Goal: Task Accomplishment & Management: Manage account settings

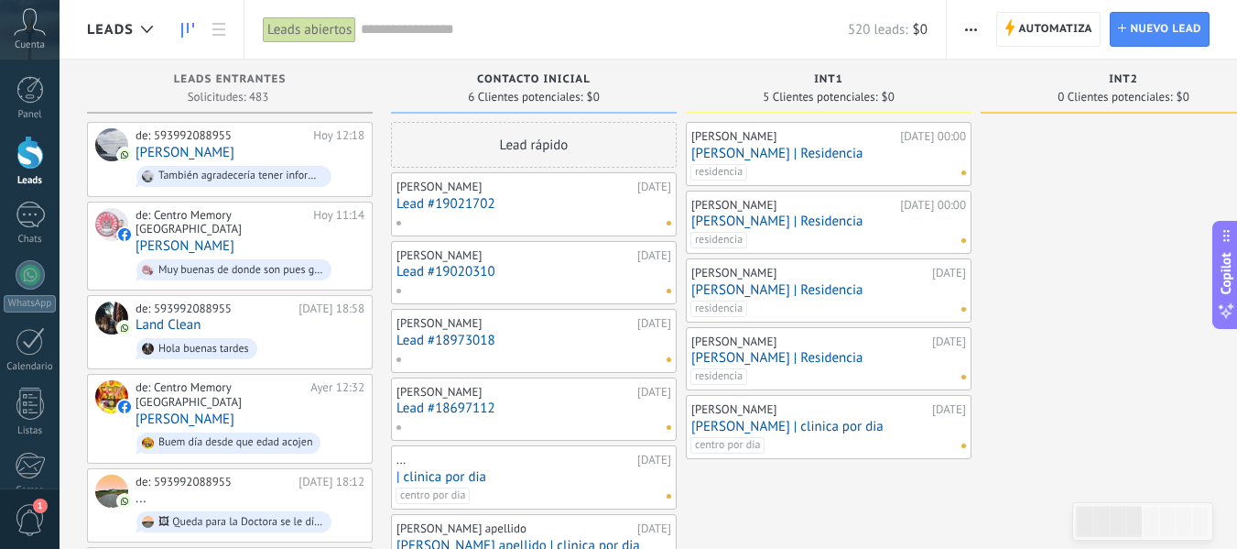
click at [416, 85] on div "Contacto Inicial" at bounding box center [533, 81] width 267 height 16
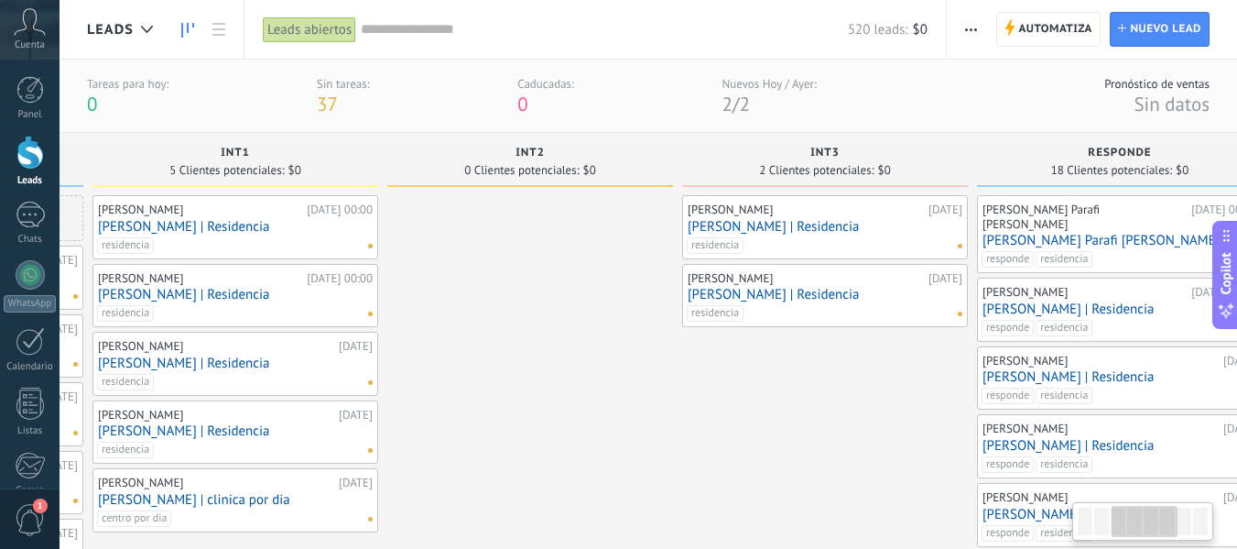
scroll to position [0, 656]
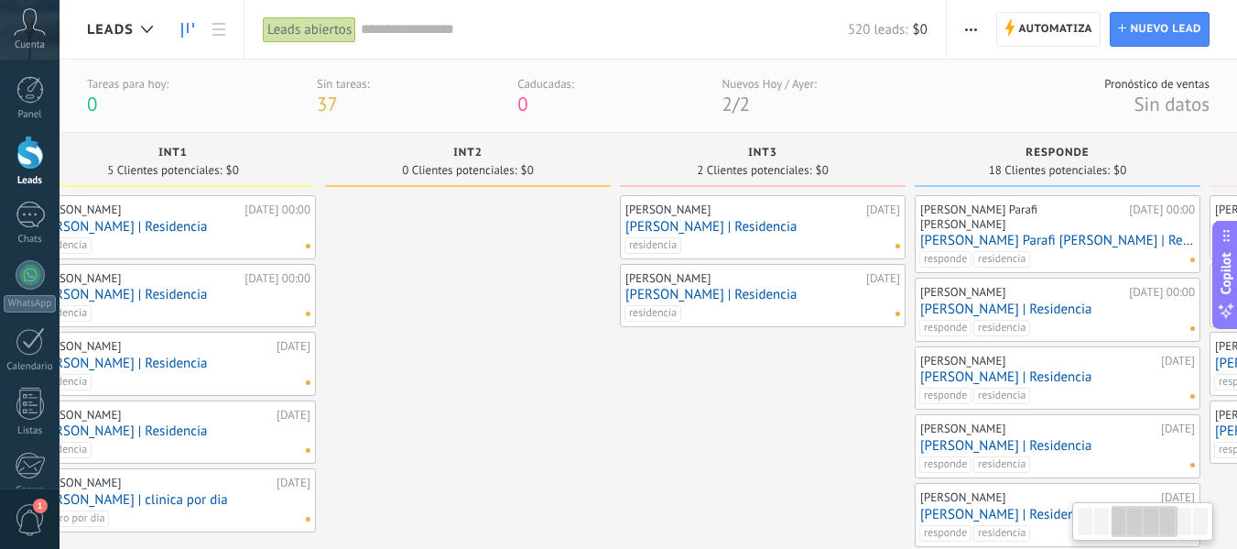
drag, startPoint x: 1040, startPoint y: 354, endPoint x: 392, endPoint y: 354, distance: 647.6
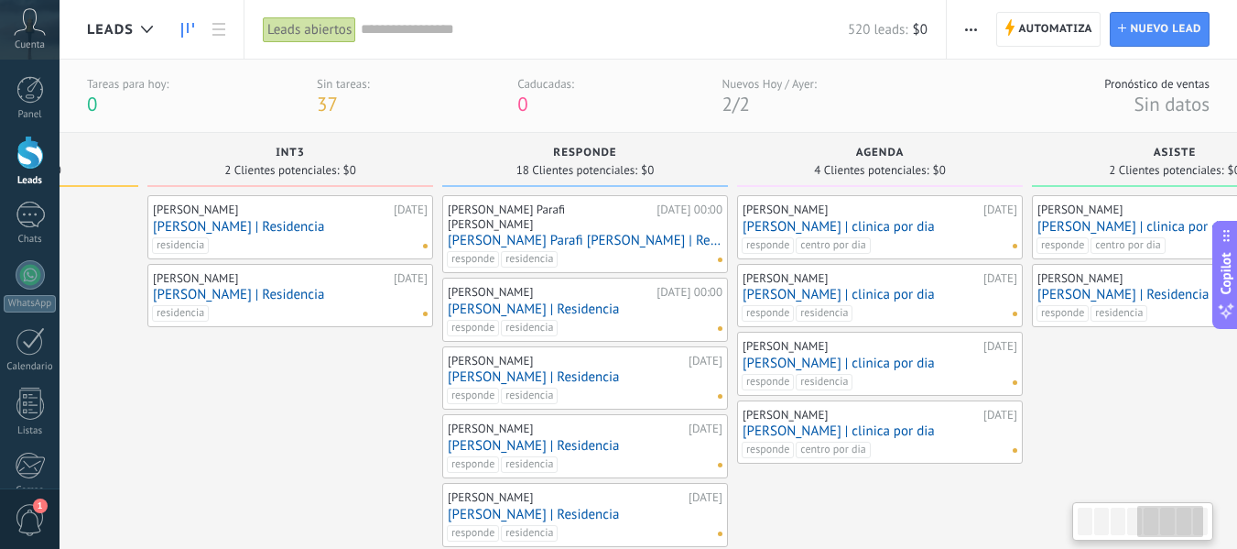
scroll to position [0, 1129]
drag, startPoint x: 797, startPoint y: 359, endPoint x: 371, endPoint y: 380, distance: 426.4
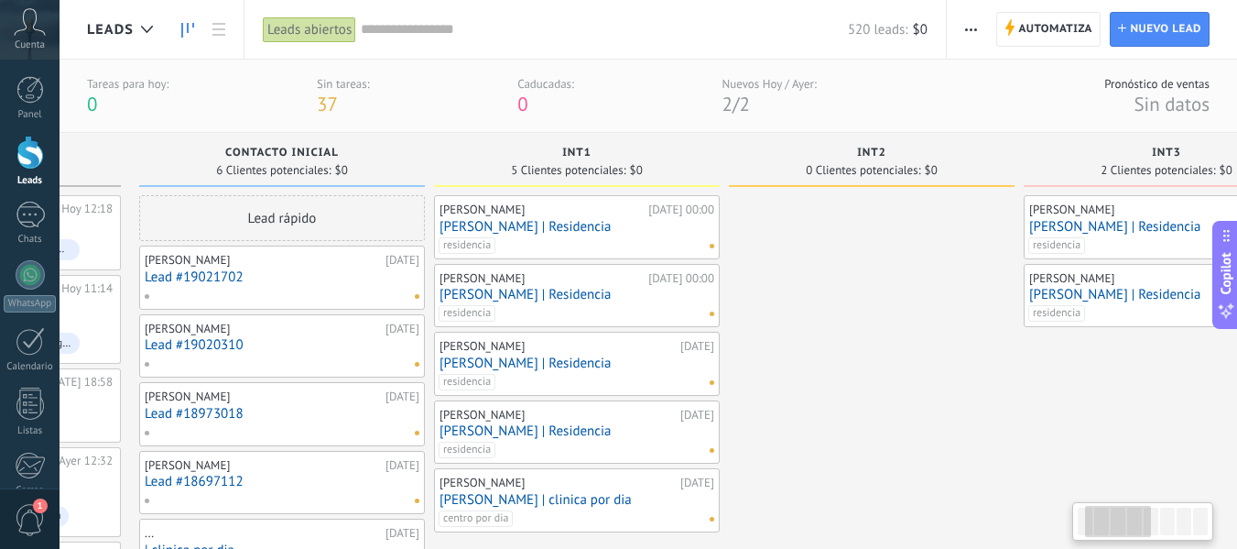
scroll to position [0, 159]
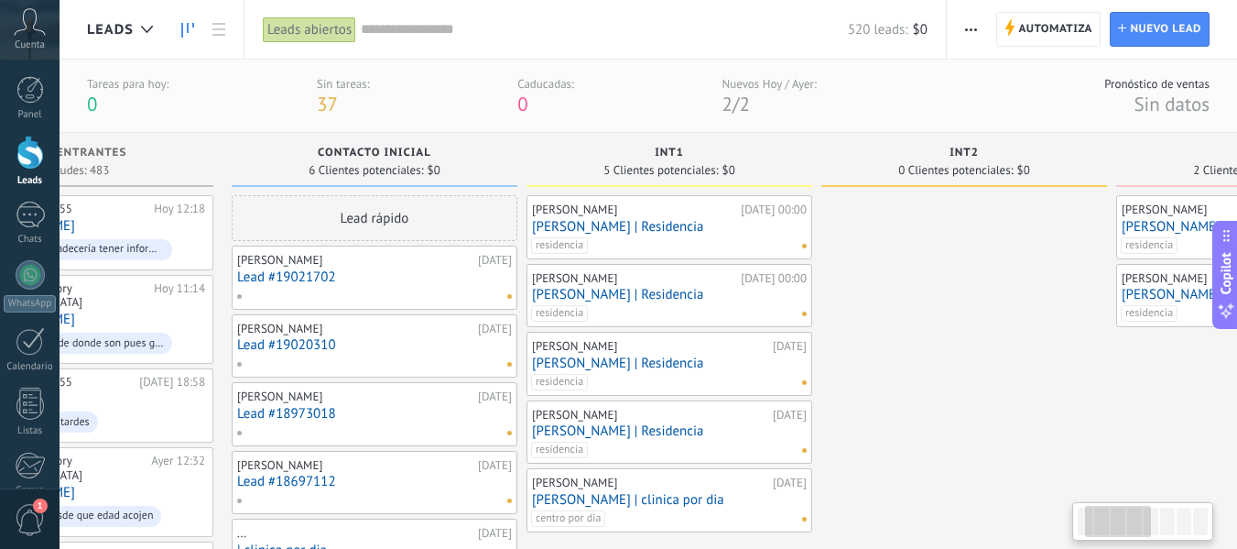
drag, startPoint x: 250, startPoint y: 375, endPoint x: 1250, endPoint y: 368, distance: 1000.2
click at [1237, 368] on html ".abecls-1,.abecls-2{fill-rule:evenodd}.abecls-2{fill:#fff} .abhcls-1{fill:none}…" at bounding box center [618, 274] width 1237 height 549
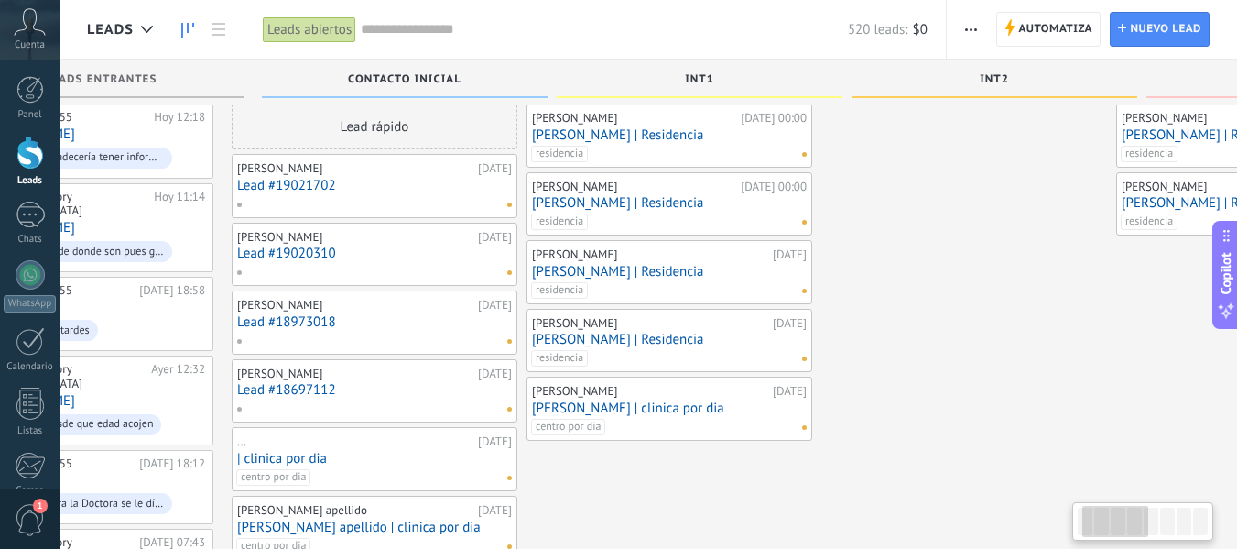
scroll to position [0, 0]
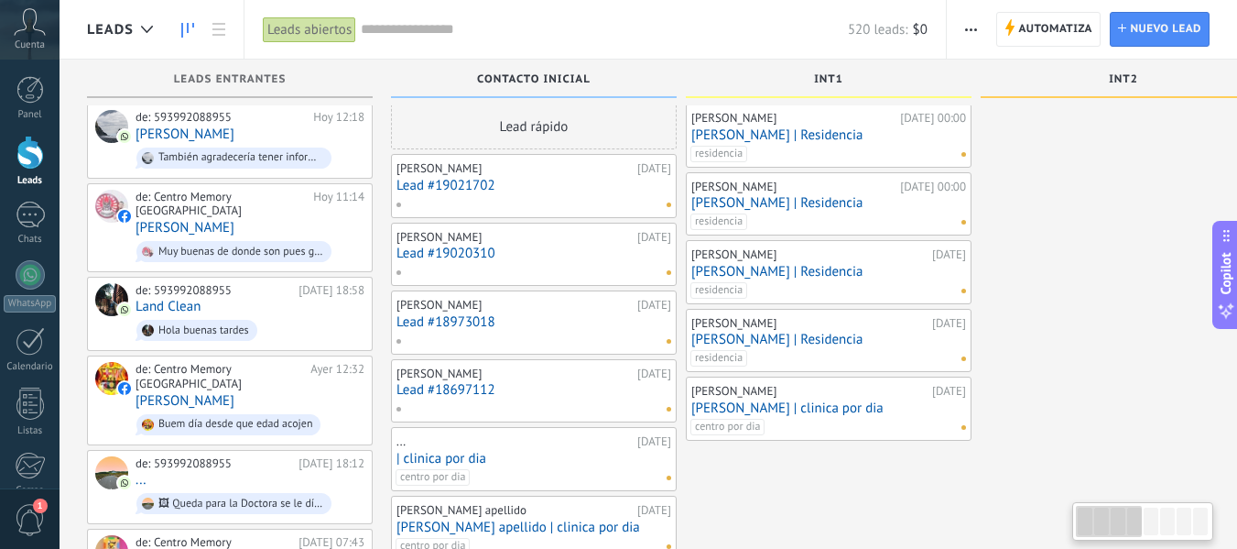
drag, startPoint x: 862, startPoint y: 298, endPoint x: 1070, endPoint y: 285, distance: 208.3
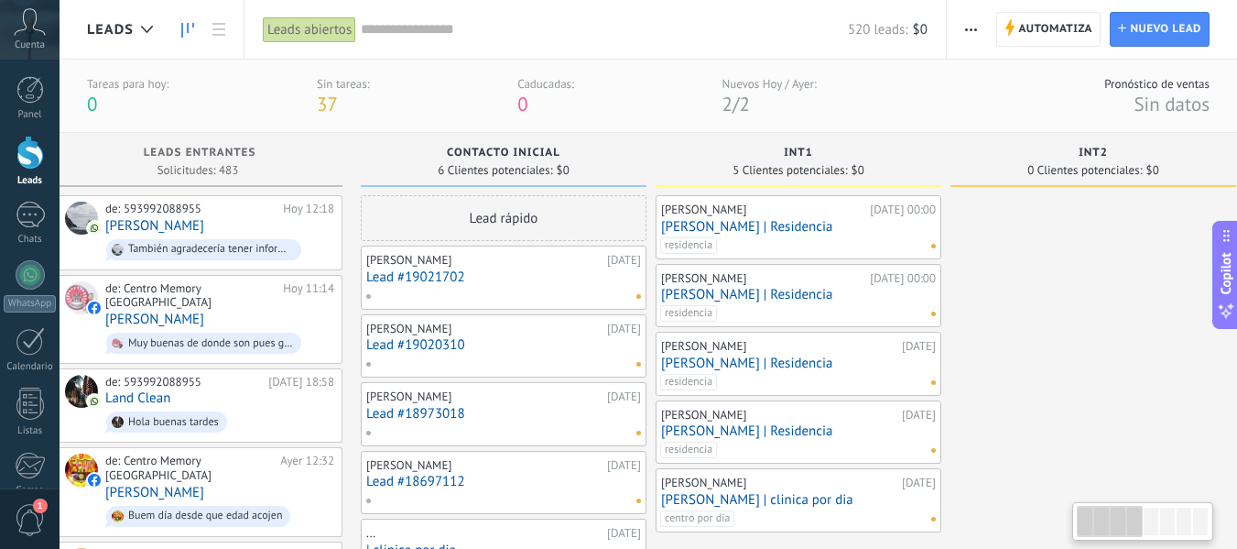
drag, startPoint x: 1062, startPoint y: 373, endPoint x: 1035, endPoint y: 305, distance: 72.8
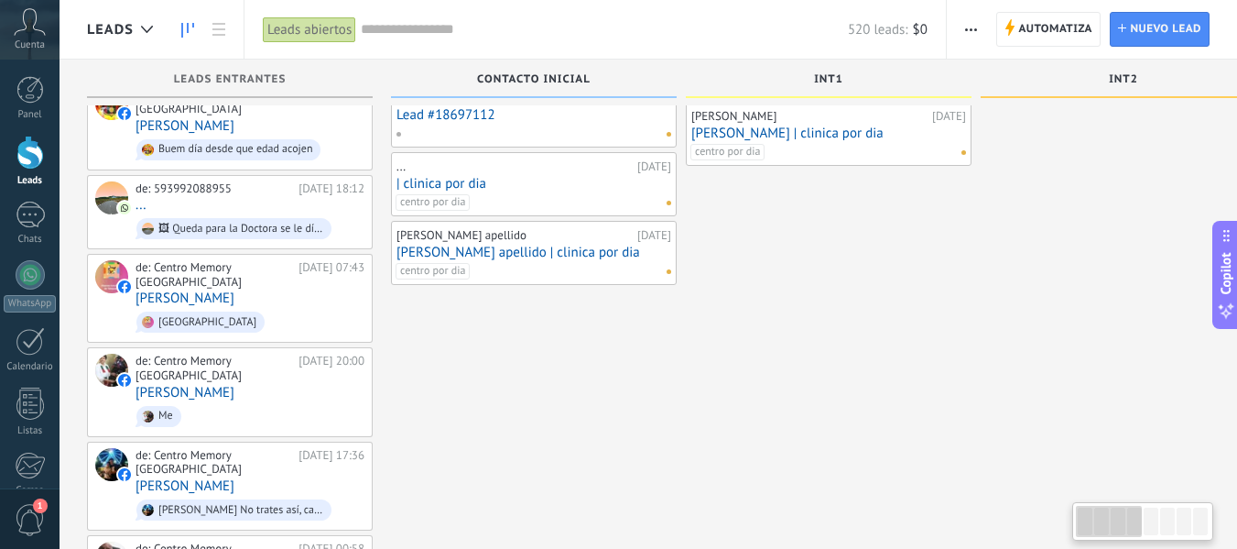
drag, startPoint x: 489, startPoint y: 424, endPoint x: 583, endPoint y: 397, distance: 97.4
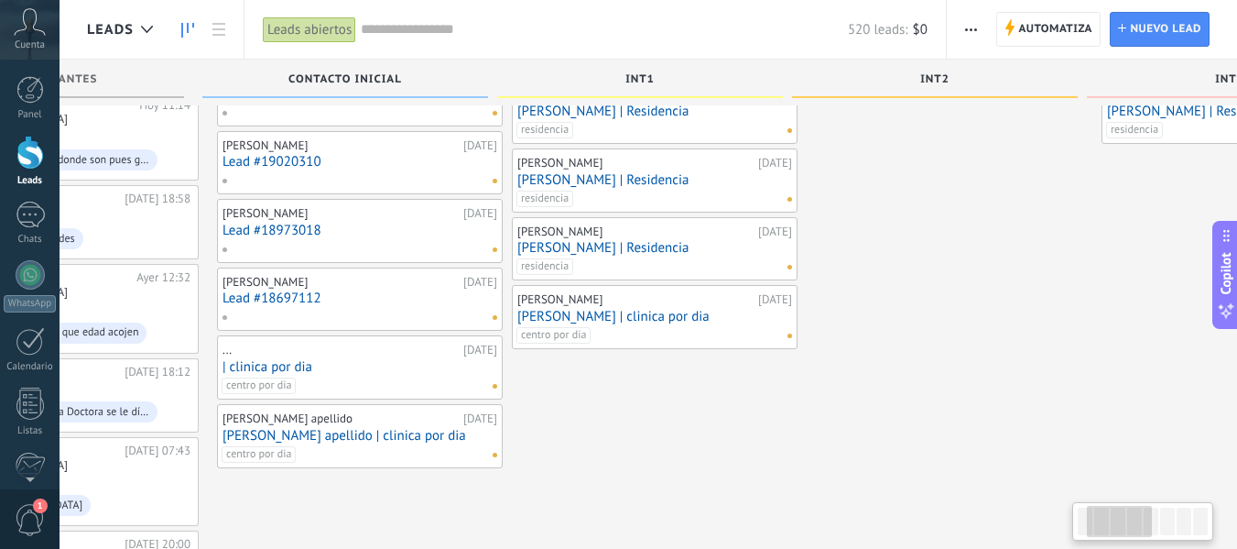
scroll to position [0, 189]
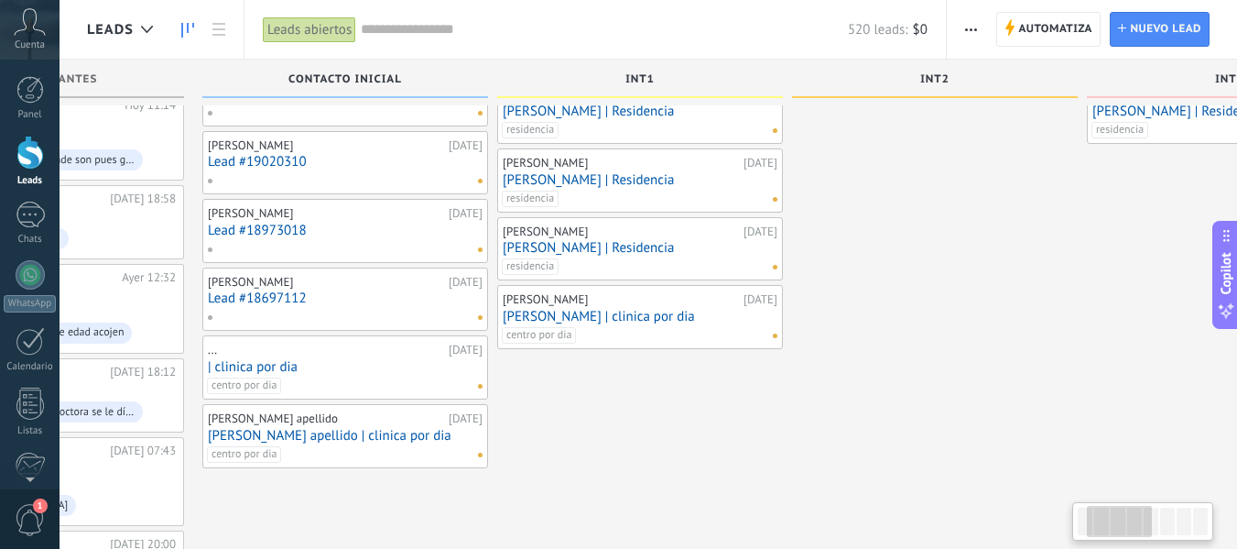
drag, startPoint x: 945, startPoint y: 394, endPoint x: 772, endPoint y: 387, distance: 173.3
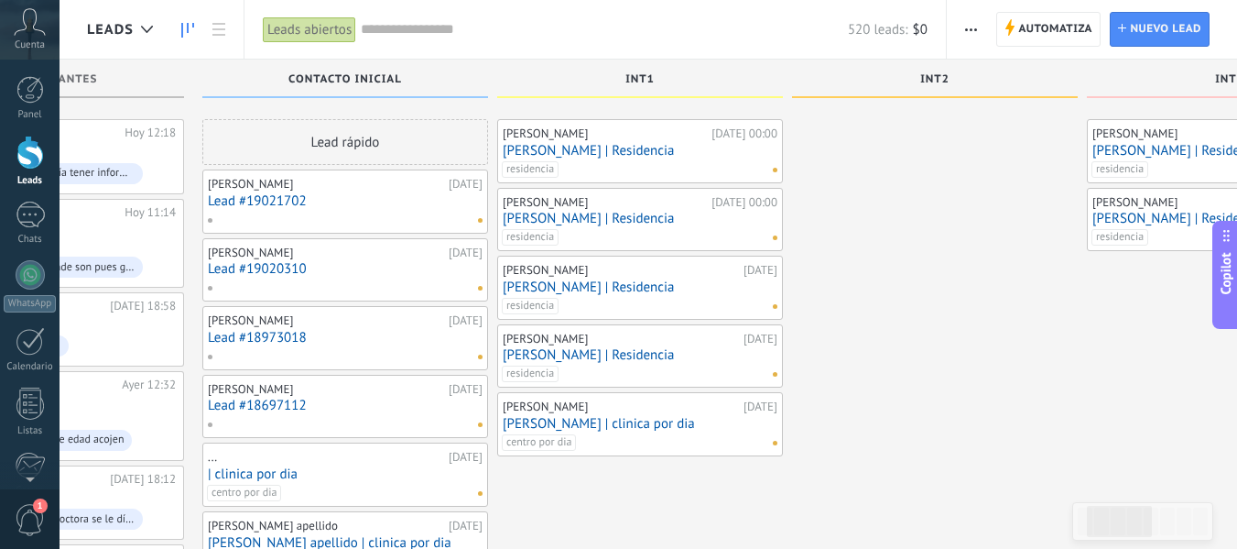
scroll to position [0, 0]
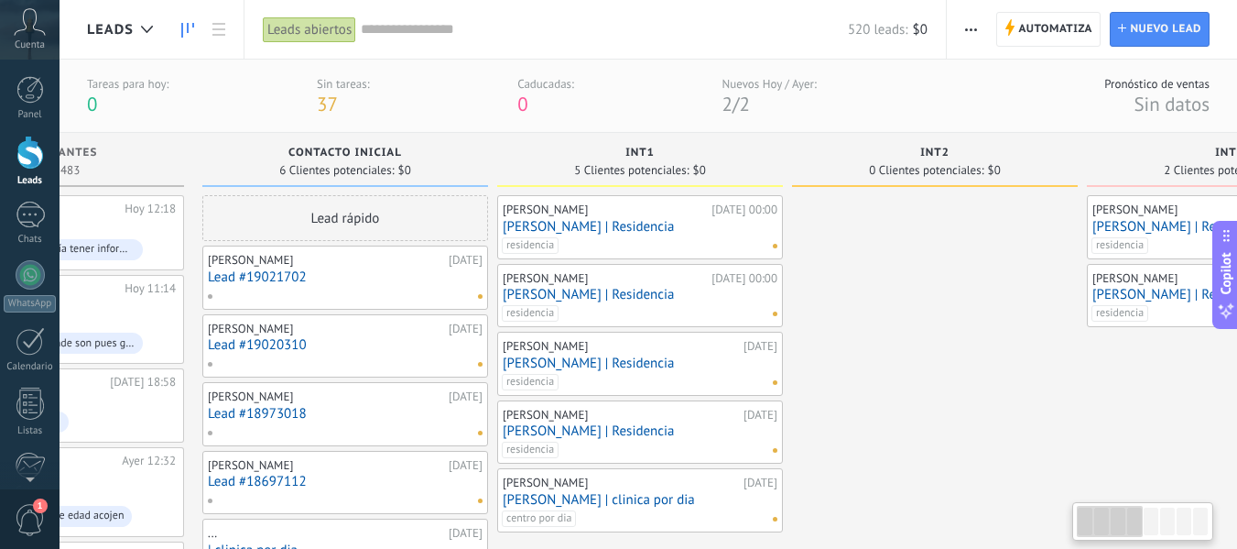
drag, startPoint x: 963, startPoint y: 416, endPoint x: 996, endPoint y: 401, distance: 36.1
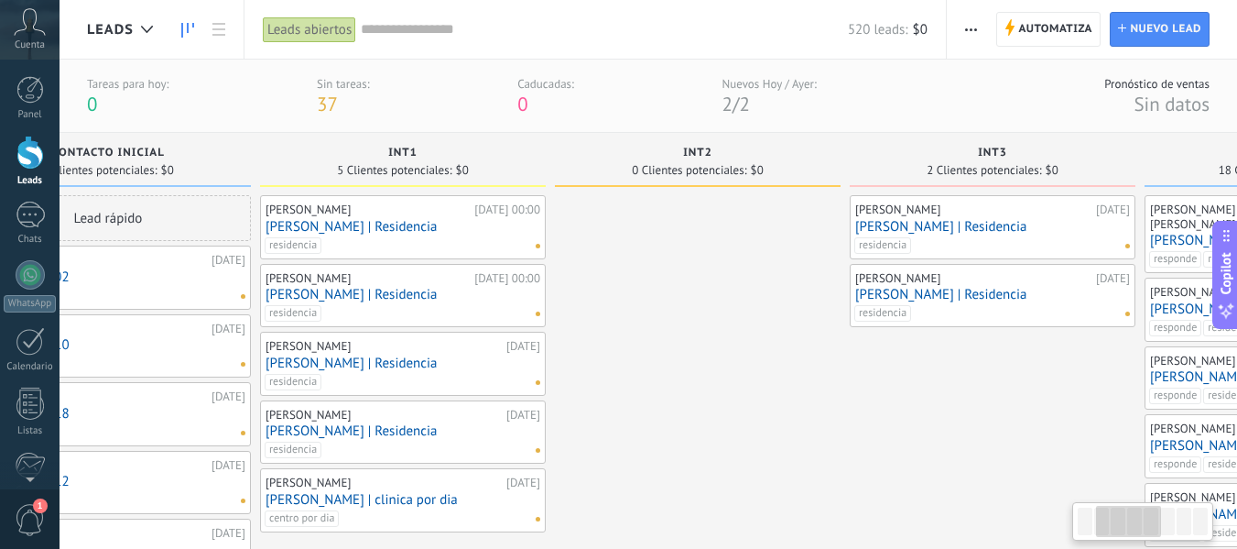
scroll to position [0, 498]
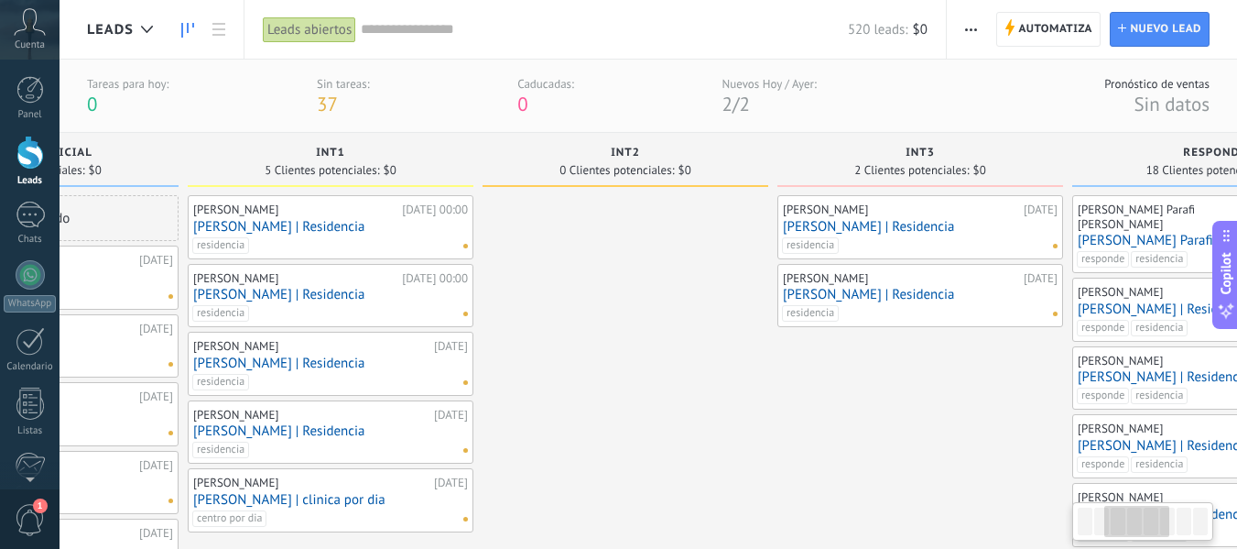
drag, startPoint x: 946, startPoint y: 351, endPoint x: 549, endPoint y: 354, distance: 397.5
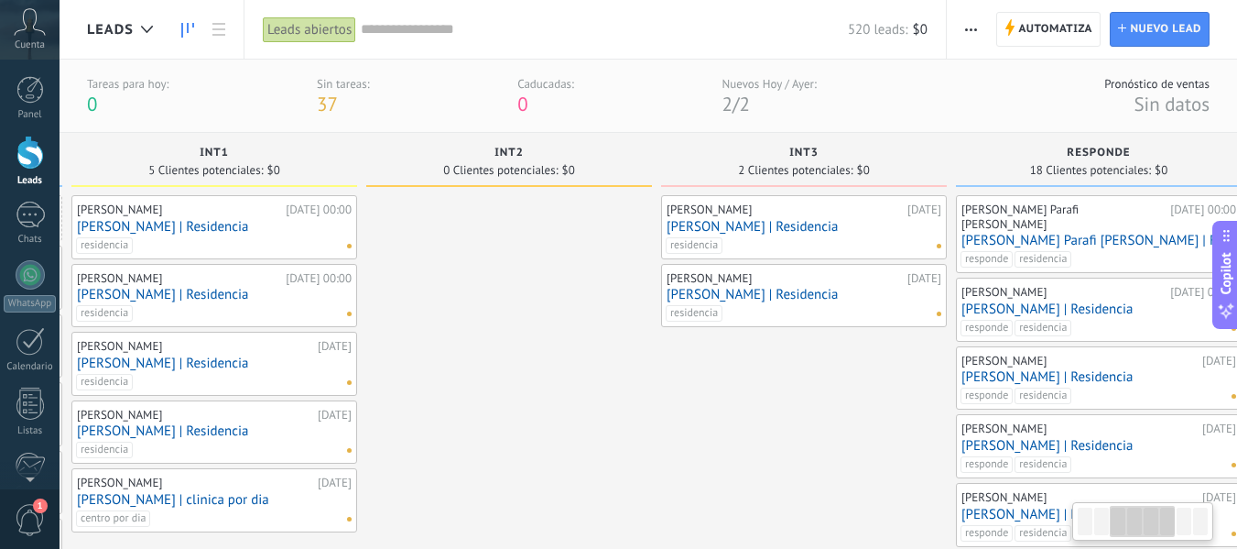
scroll to position [0, 676]
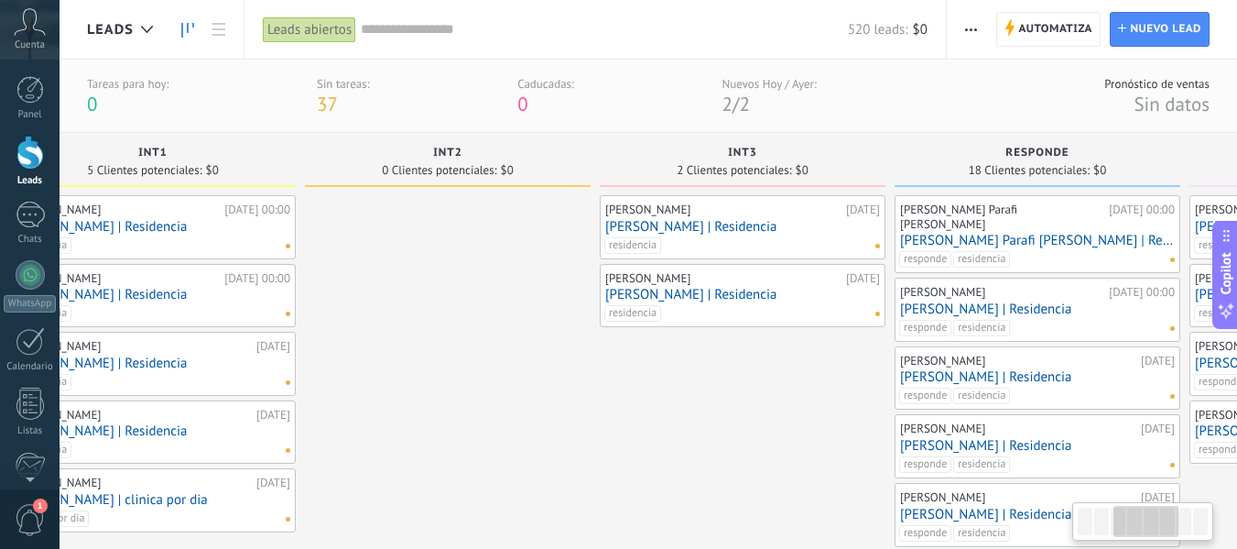
drag, startPoint x: 750, startPoint y: 405, endPoint x: 667, endPoint y: 407, distance: 83.4
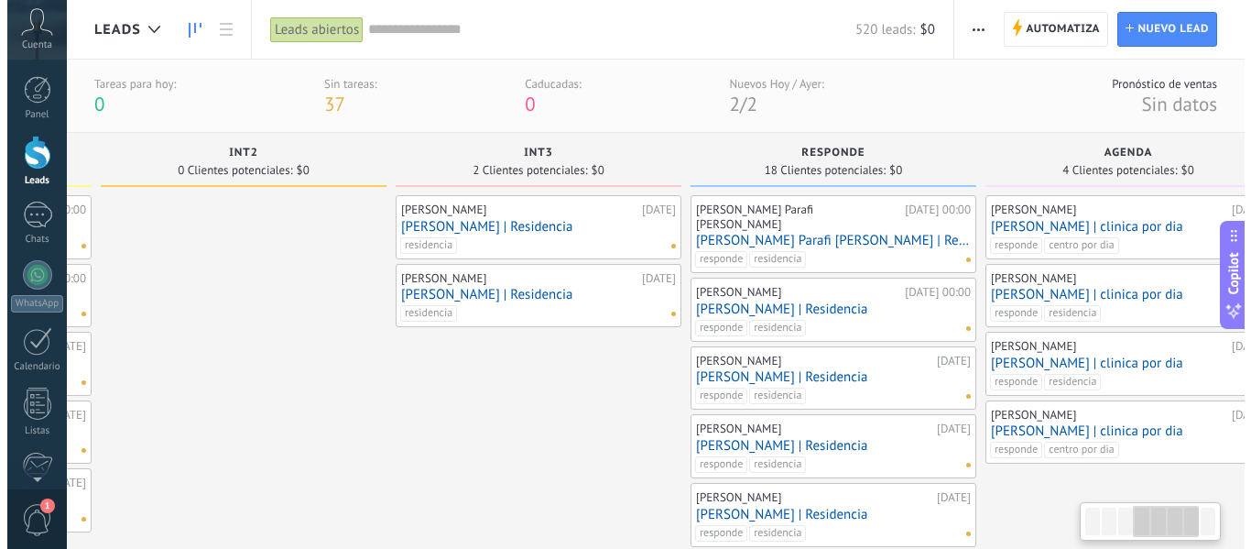
scroll to position [0, 890]
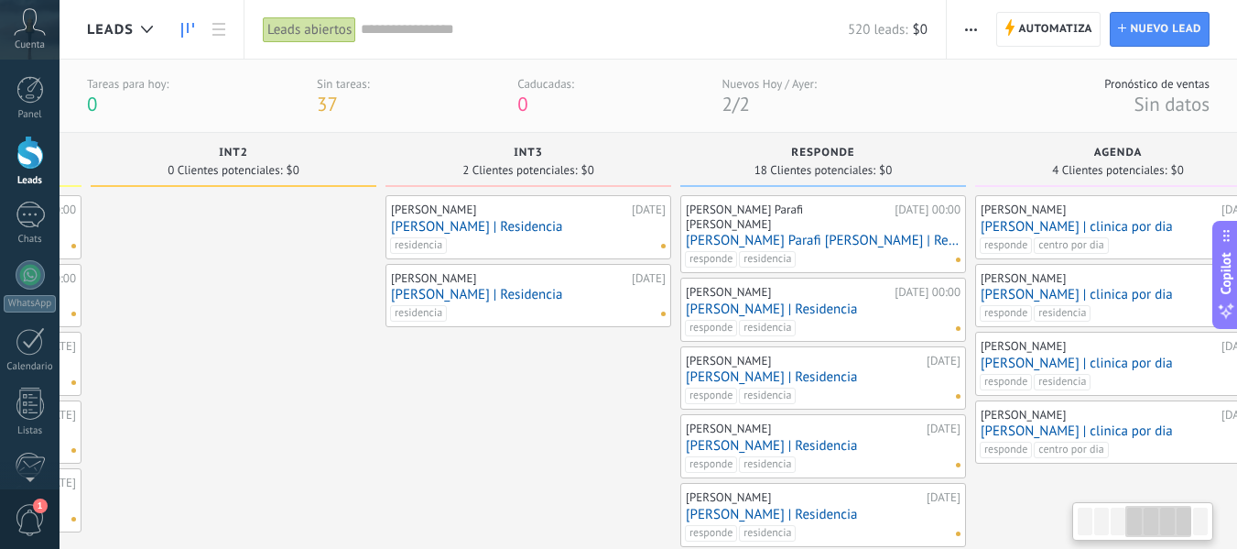
drag, startPoint x: 726, startPoint y: 382, endPoint x: 611, endPoint y: 381, distance: 115.4
click at [745, 301] on link "[PERSON_NAME] | Residencia" at bounding box center [823, 309] width 275 height 16
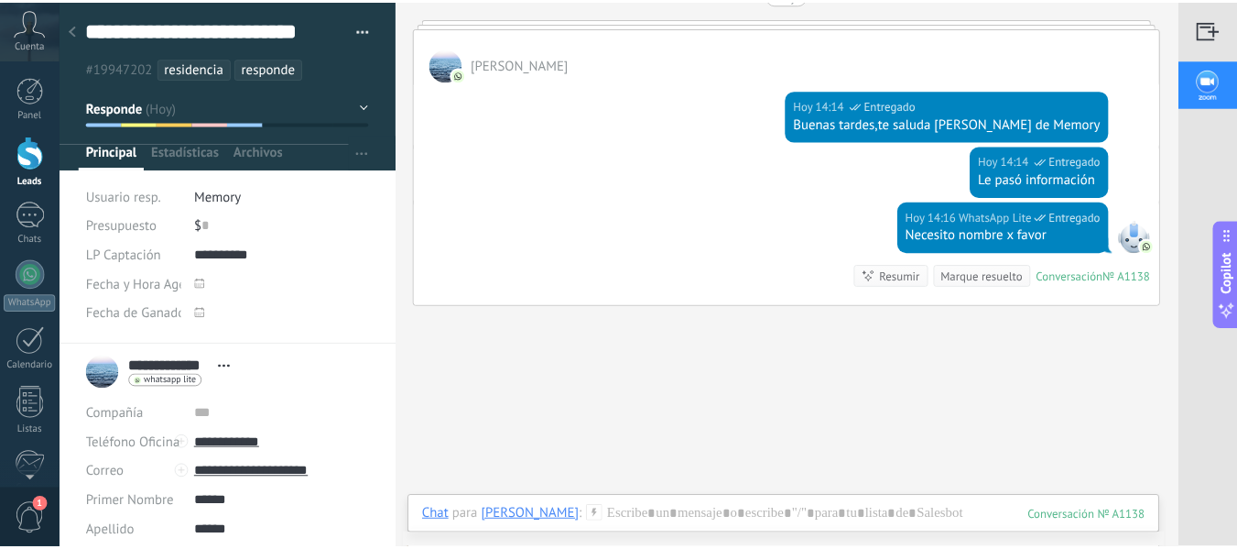
scroll to position [705, 0]
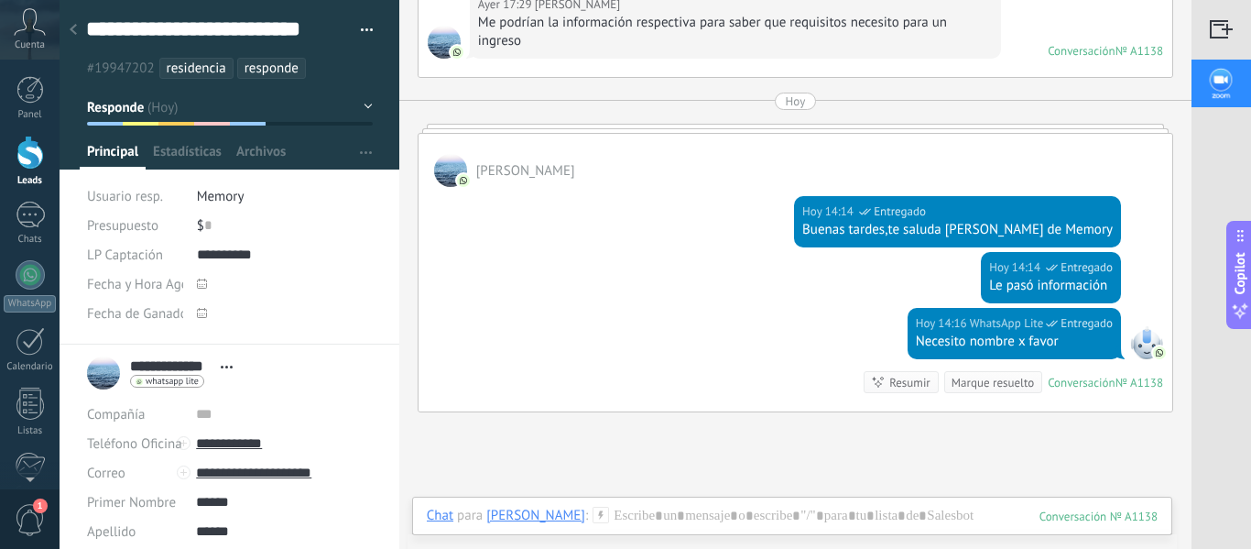
drag, startPoint x: 38, startPoint y: 154, endPoint x: 773, endPoint y: 262, distance: 743.4
click at [38, 154] on div at bounding box center [29, 153] width 27 height 34
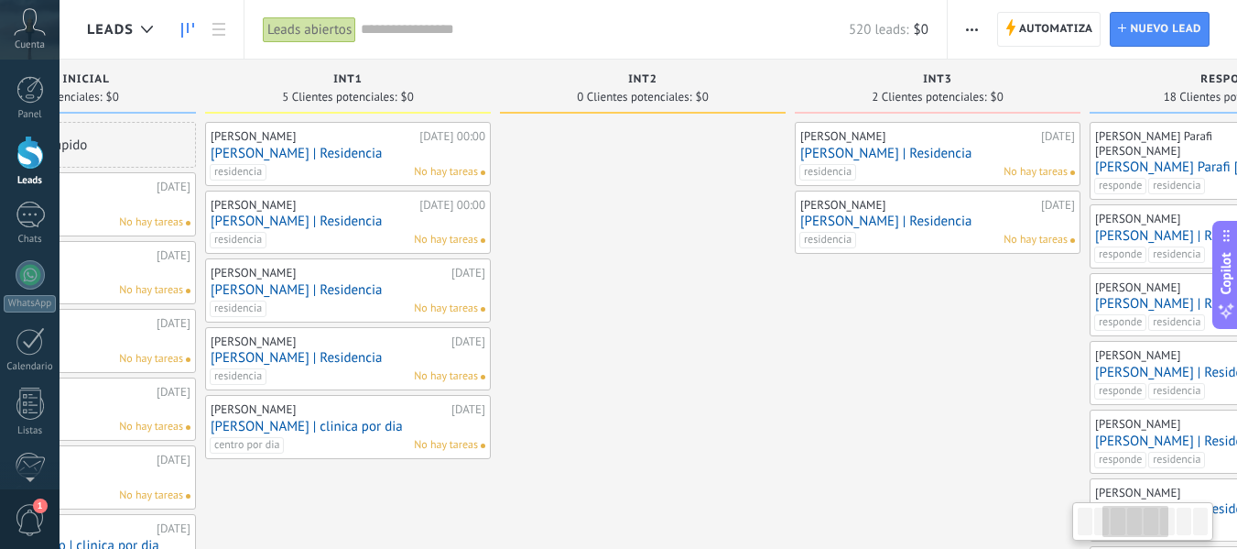
scroll to position [0, 484]
drag, startPoint x: 1025, startPoint y: 219, endPoint x: 541, endPoint y: 236, distance: 483.9
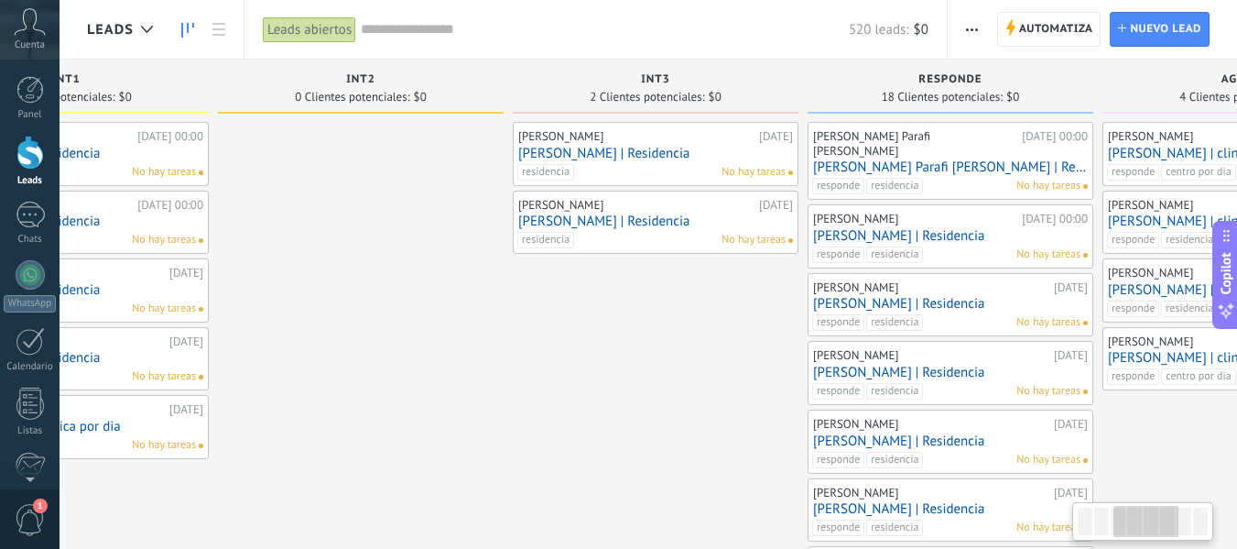
drag, startPoint x: 768, startPoint y: 291, endPoint x: 894, endPoint y: 206, distance: 151.7
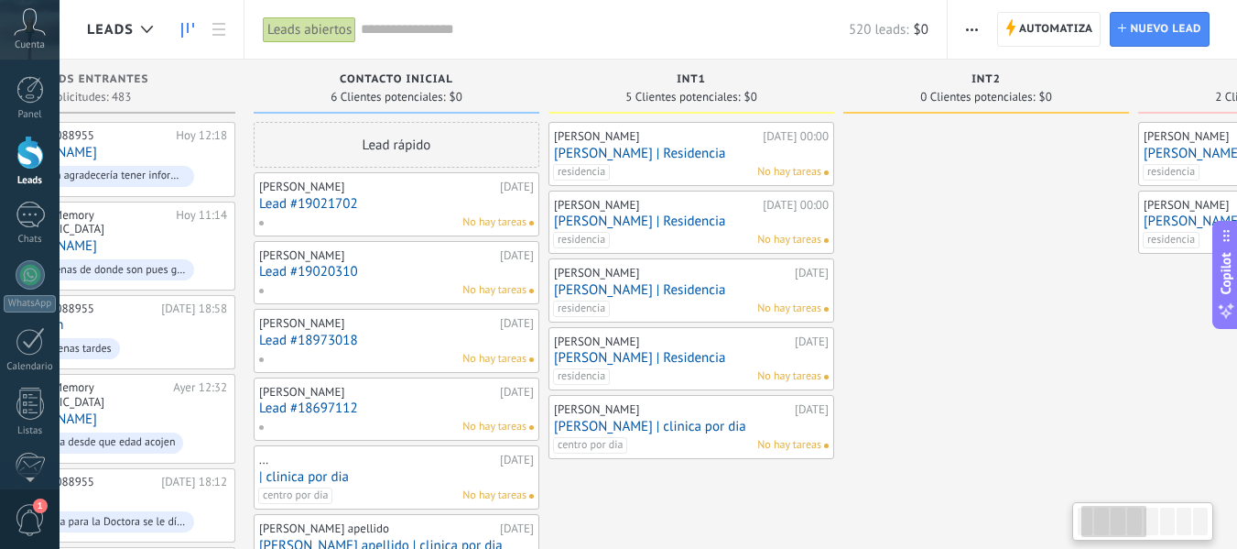
scroll to position [0, 106]
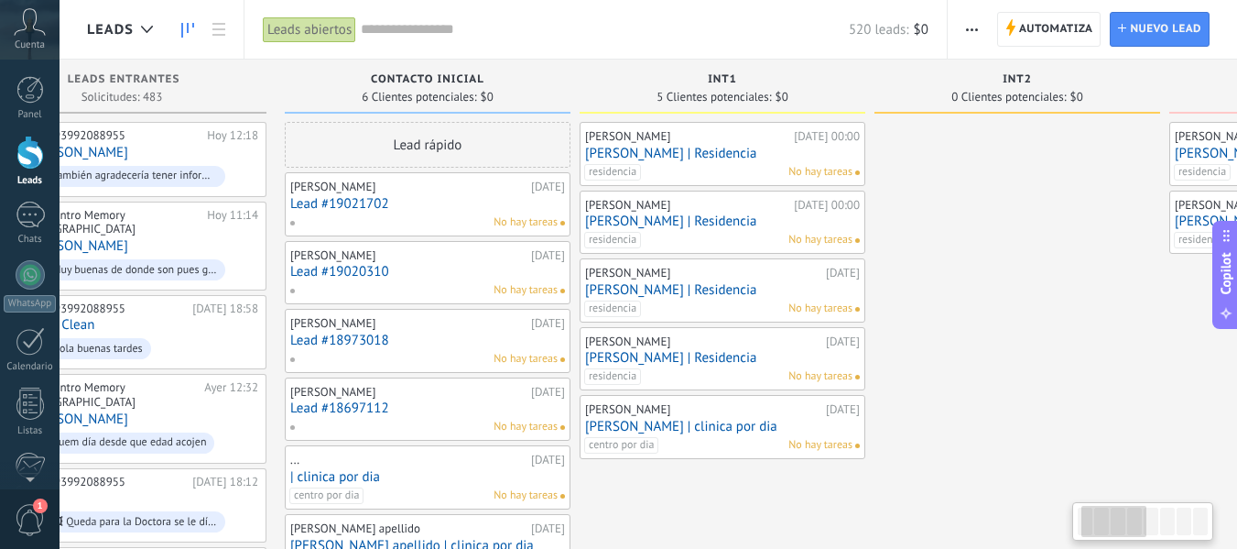
drag, startPoint x: 561, startPoint y: 291, endPoint x: 1234, endPoint y: 257, distance: 674.1
click at [1234, 0] on div "Leads Leads abiertos Aplicar 520 leads: $0 Leads abiertos Mis leads Leads ganad…" at bounding box center [649, 0] width 1178 height 0
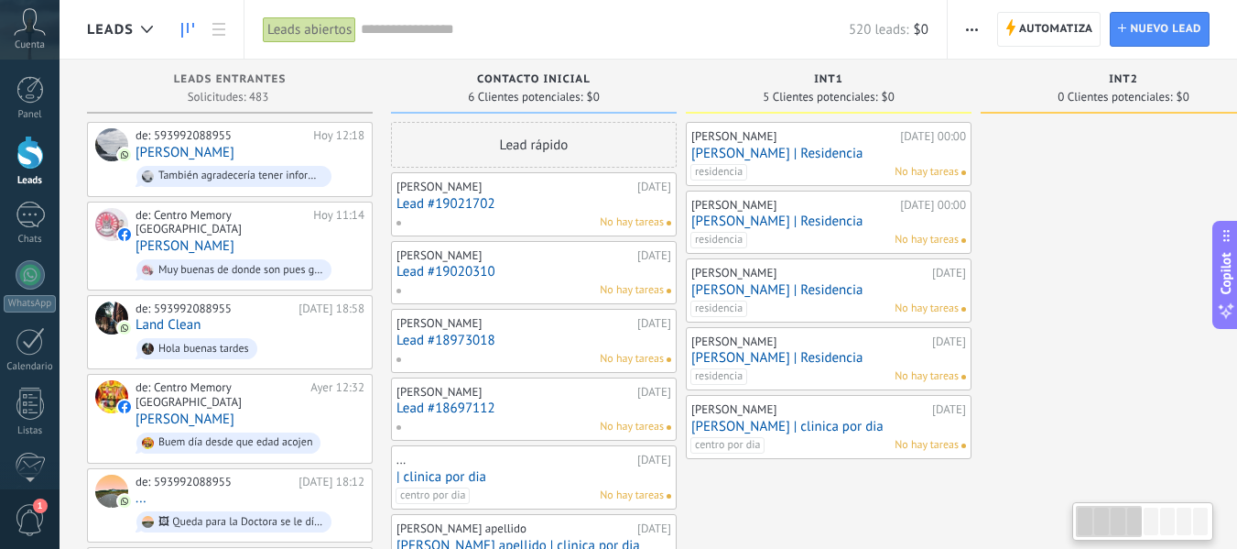
drag, startPoint x: 1017, startPoint y: 245, endPoint x: 1129, endPoint y: 226, distance: 114.3
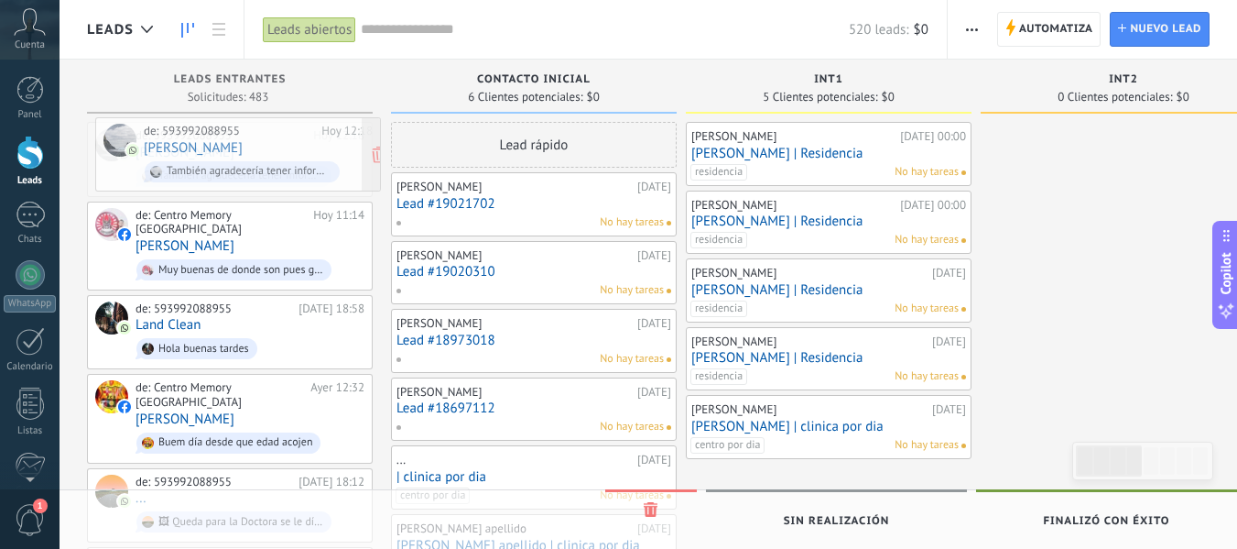
drag, startPoint x: 237, startPoint y: 152, endPoint x: 245, endPoint y: 147, distance: 9.4
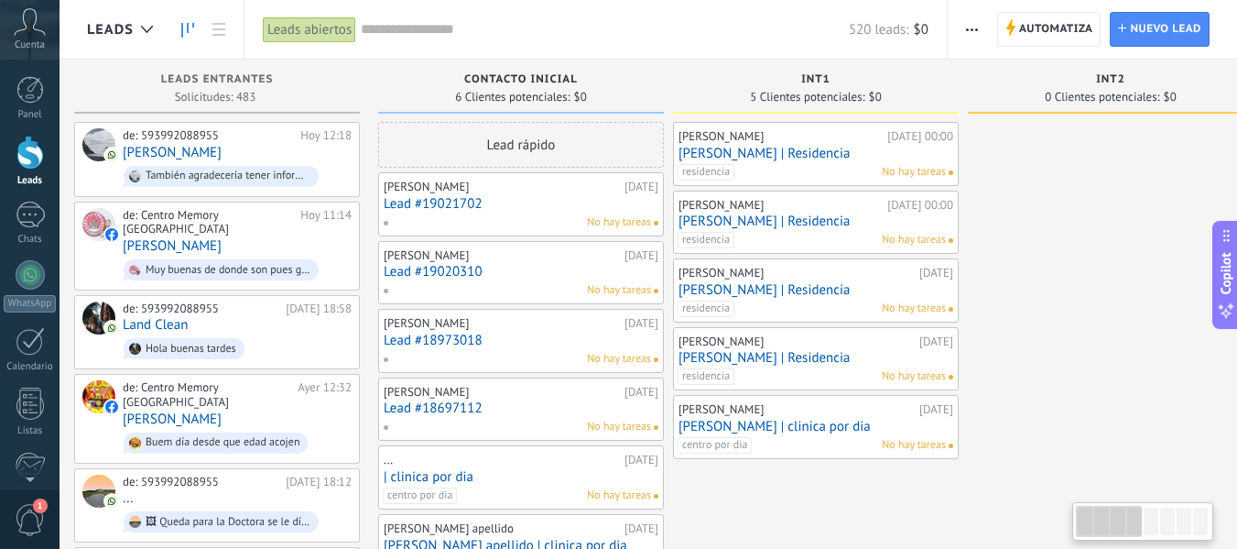
scroll to position [0, 21]
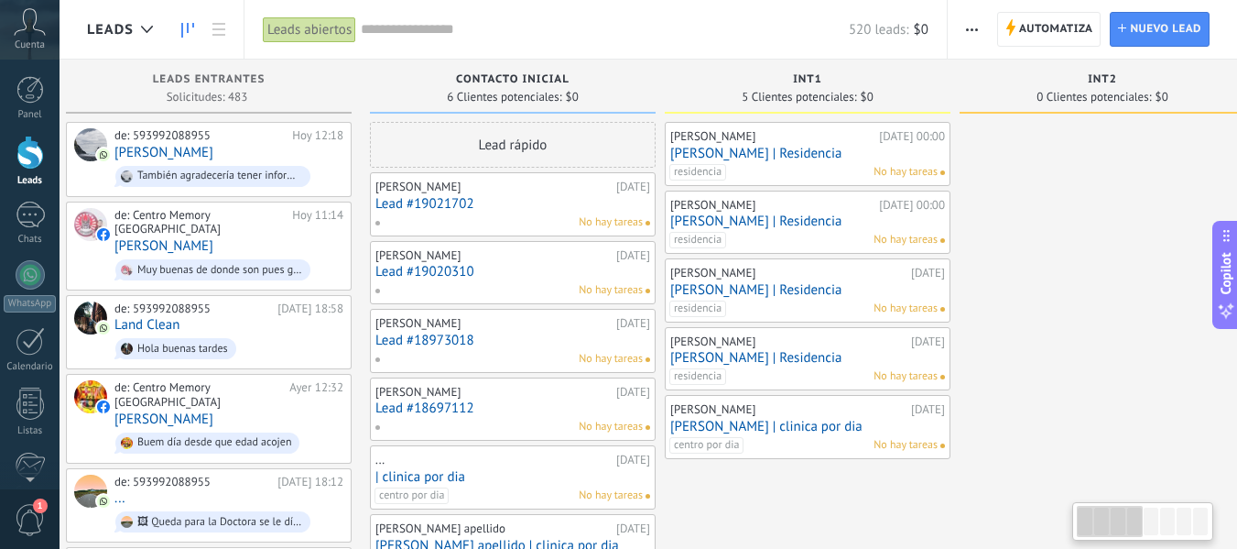
drag, startPoint x: 1041, startPoint y: 286, endPoint x: 1025, endPoint y: 286, distance: 16.5
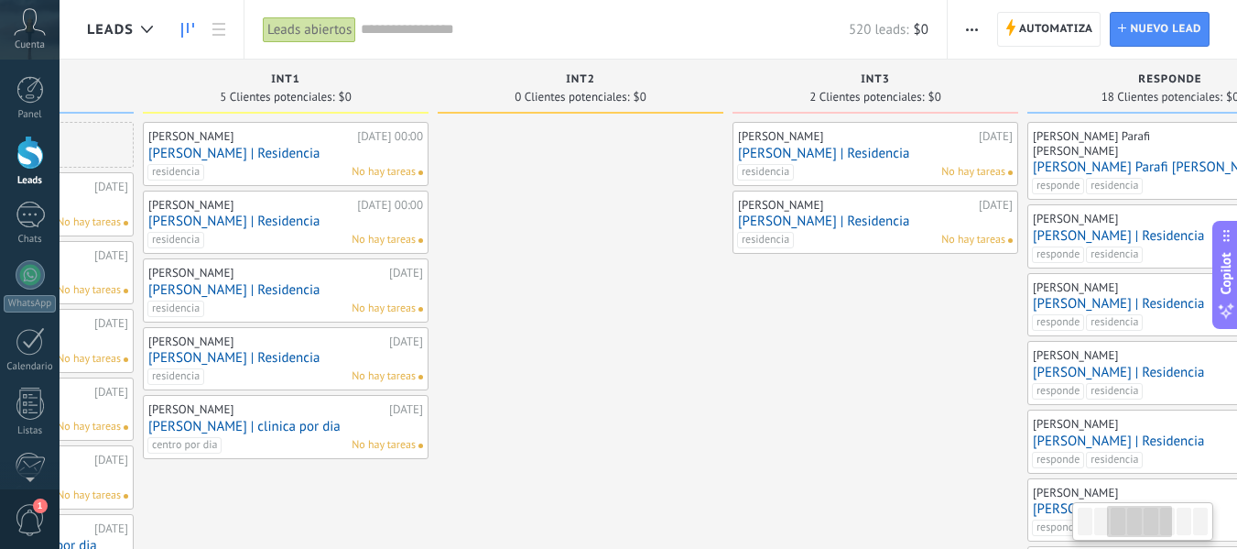
drag, startPoint x: 846, startPoint y: 211, endPoint x: 499, endPoint y: 214, distance: 347.2
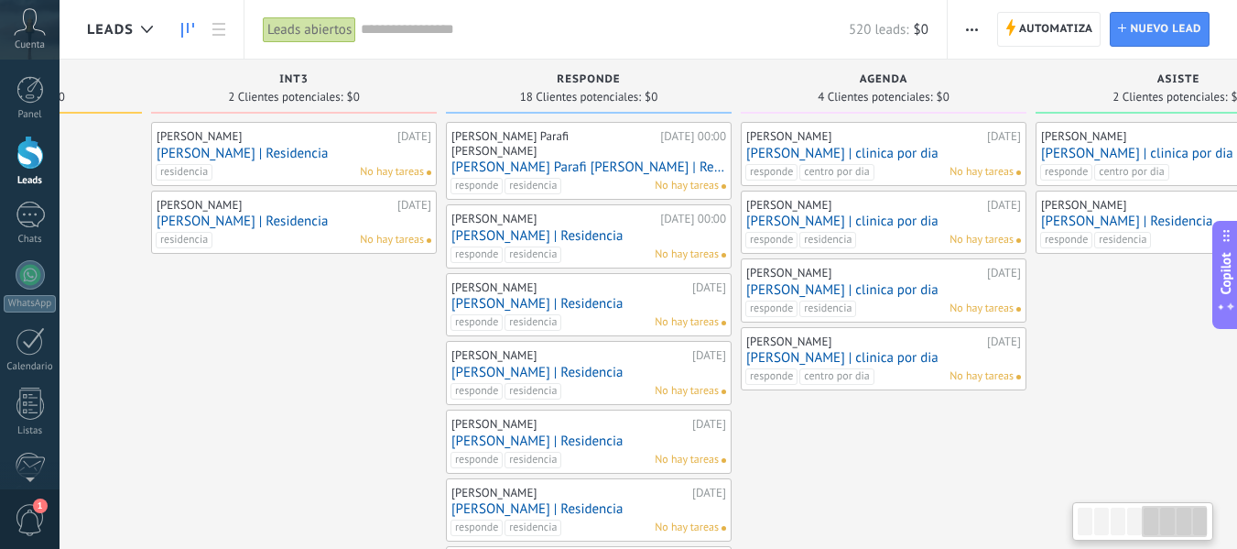
scroll to position [0, 1237]
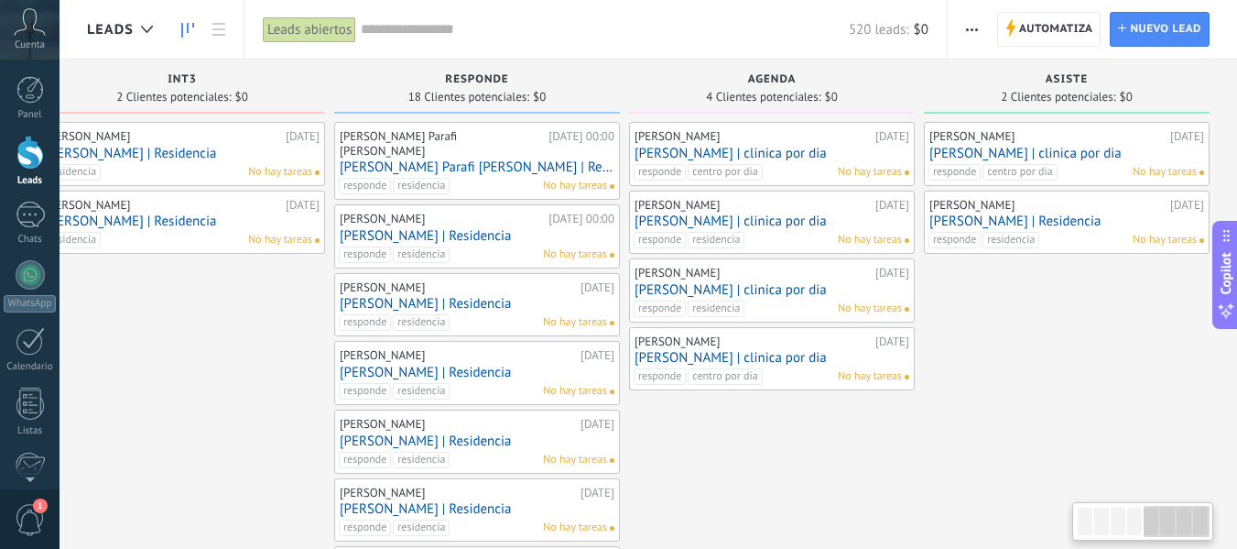
drag, startPoint x: 879, startPoint y: 368, endPoint x: 504, endPoint y: 322, distance: 378.3
drag, startPoint x: 1030, startPoint y: 287, endPoint x: 918, endPoint y: 288, distance: 112.7
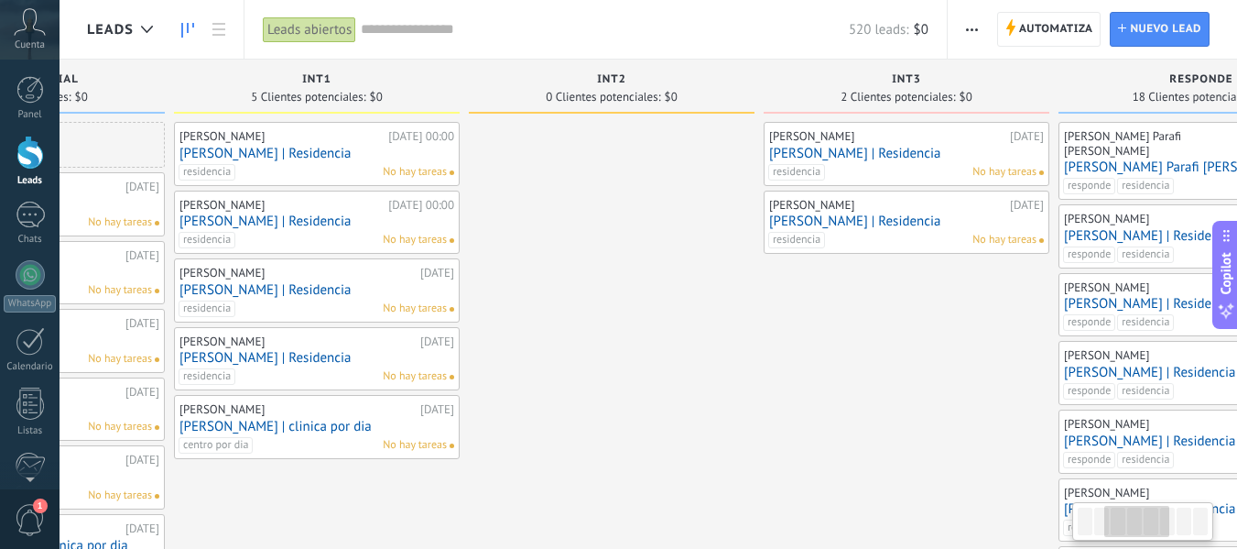
drag, startPoint x: 258, startPoint y: 364, endPoint x: 979, endPoint y: 291, distance: 724.5
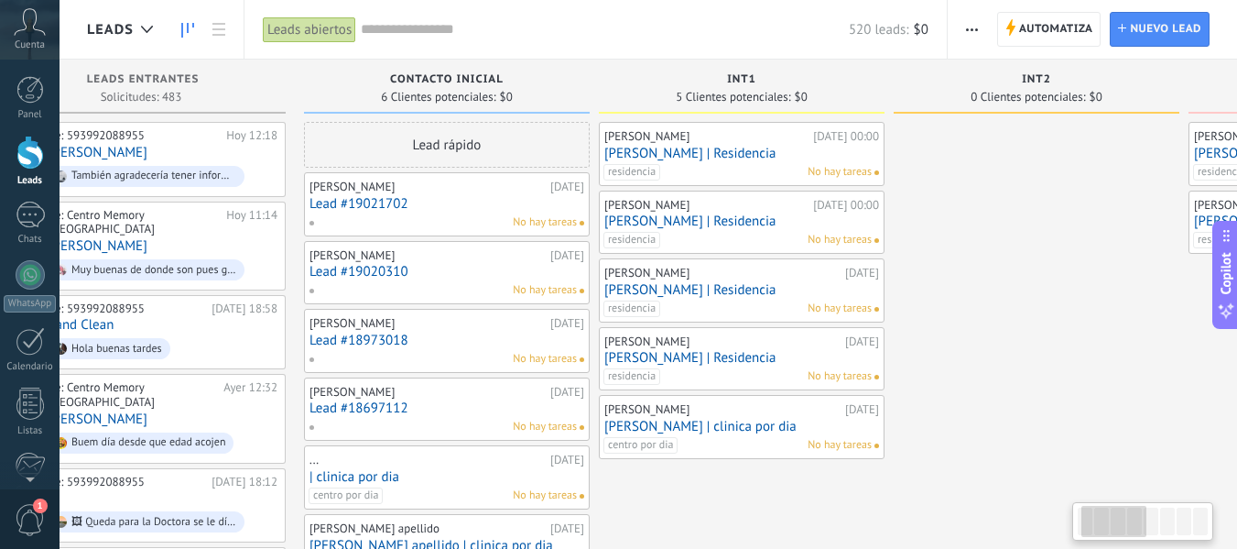
drag, startPoint x: 672, startPoint y: 289, endPoint x: 1097, endPoint y: 257, distance: 426.1
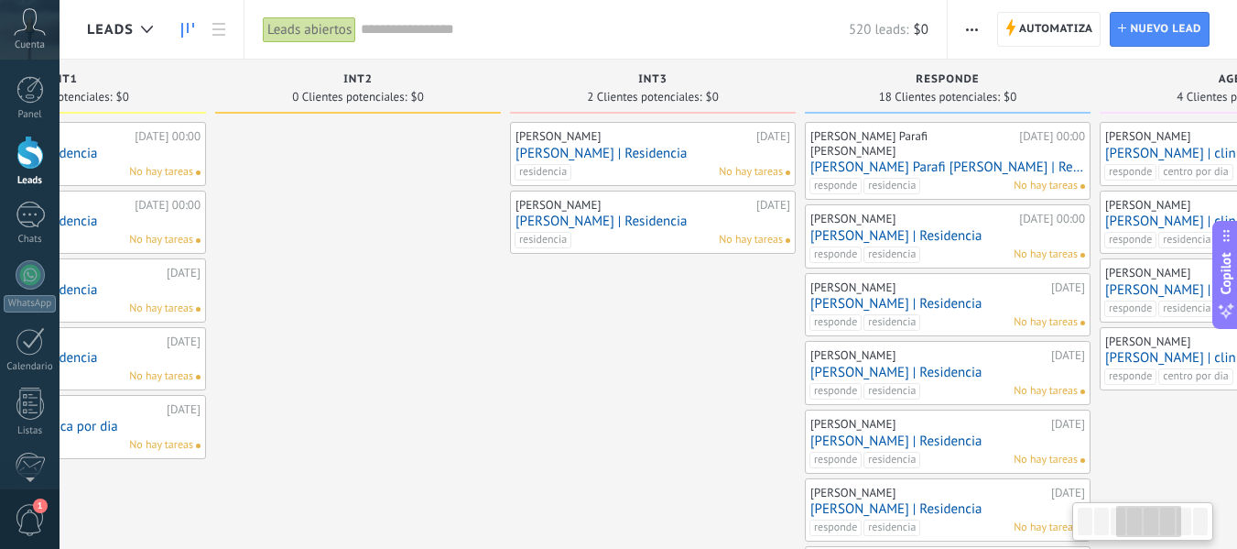
drag, startPoint x: 1005, startPoint y: 175, endPoint x: 373, endPoint y: 214, distance: 633.2
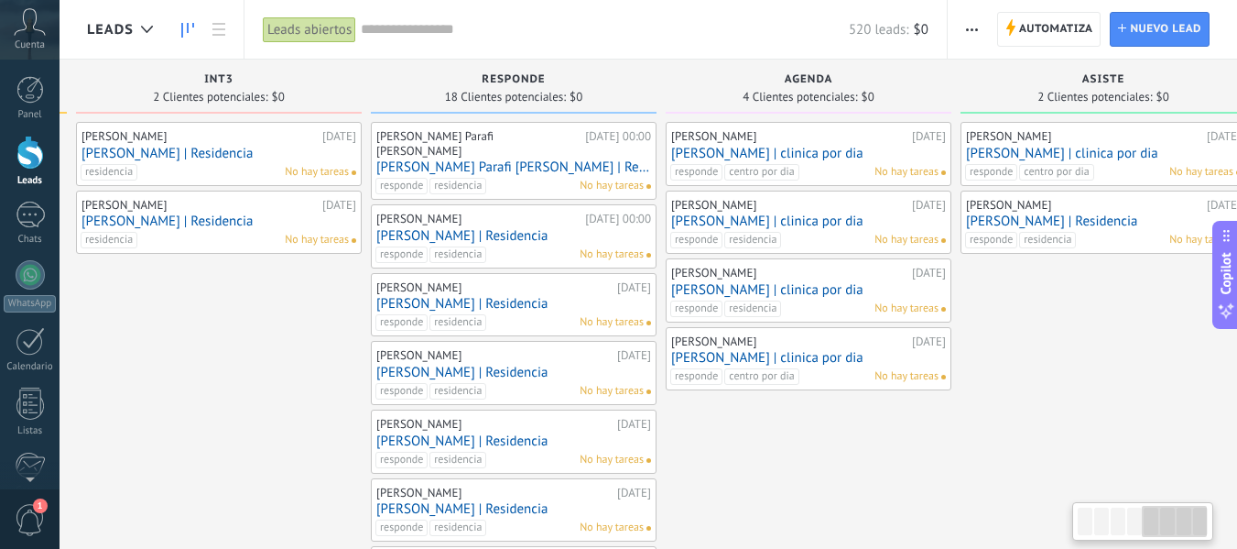
drag, startPoint x: 449, startPoint y: 287, endPoint x: 271, endPoint y: 282, distance: 177.8
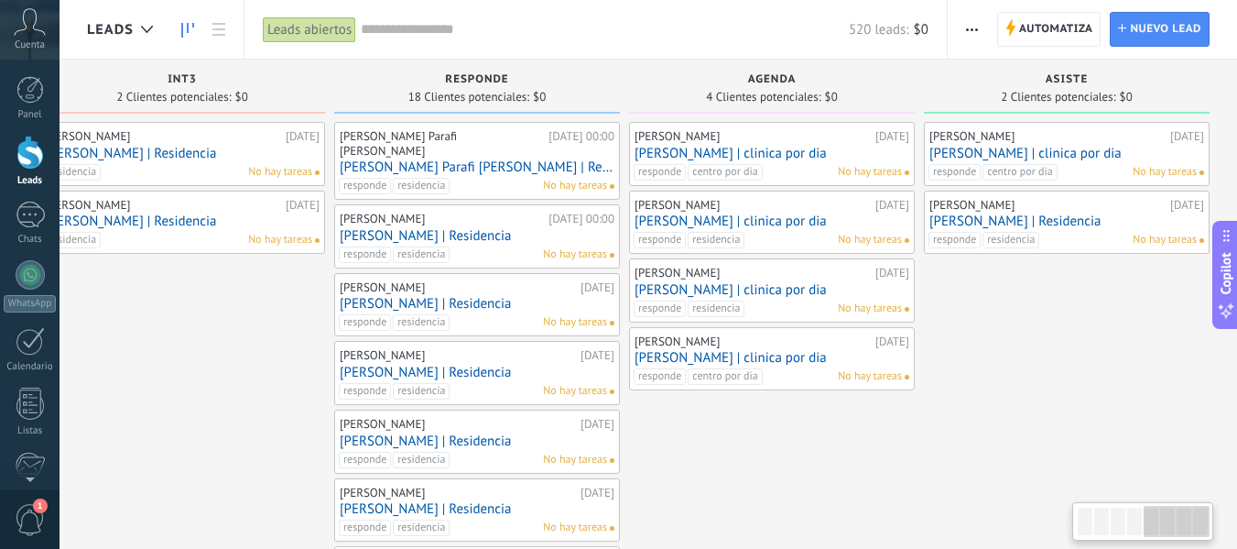
drag, startPoint x: 1077, startPoint y: 292, endPoint x: 733, endPoint y: 289, distance: 344.4
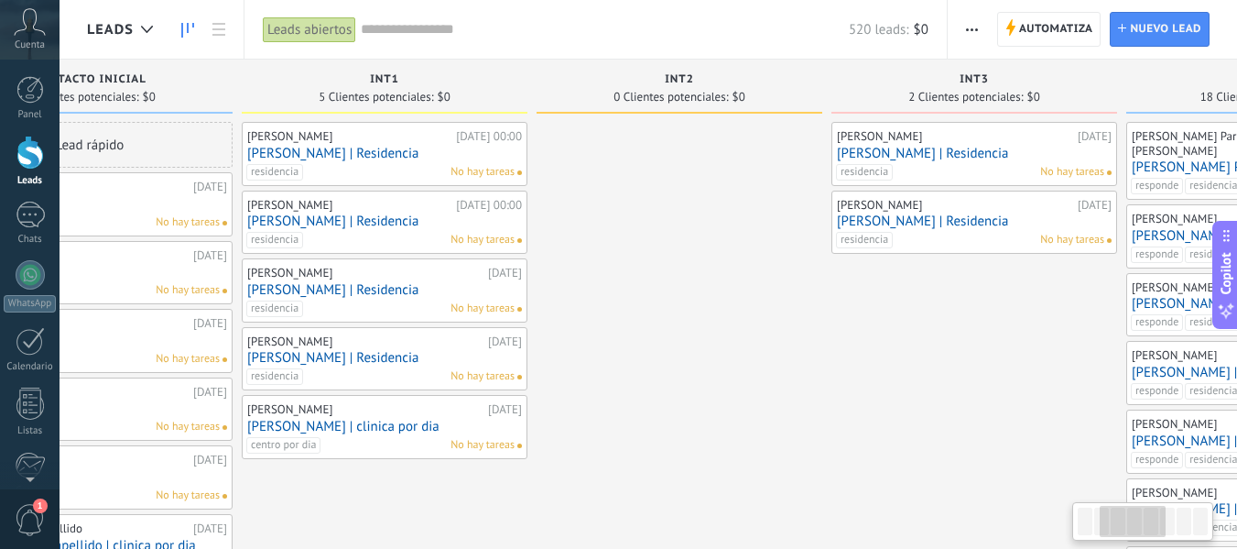
drag, startPoint x: 221, startPoint y: 300, endPoint x: 467, endPoint y: 283, distance: 247.0
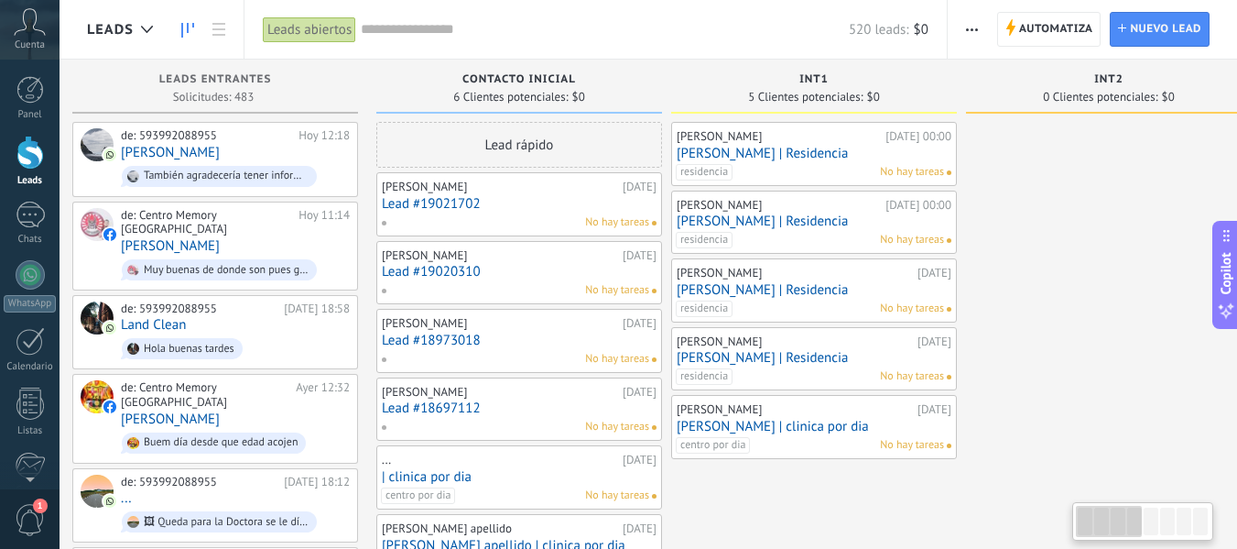
scroll to position [0, 0]
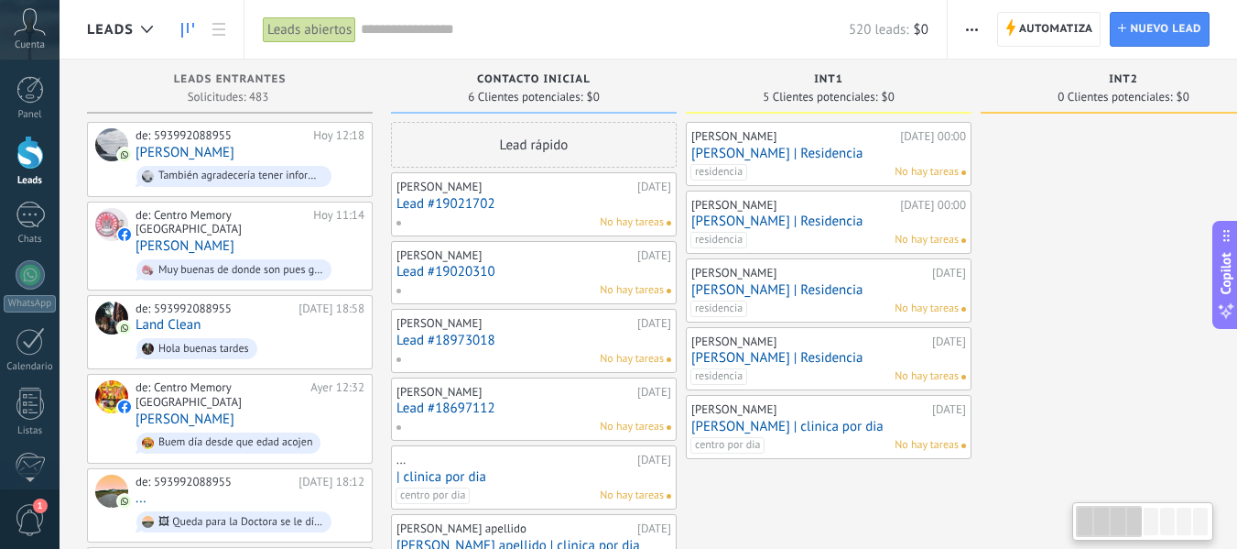
drag, startPoint x: 541, startPoint y: 271, endPoint x: 1003, endPoint y: 250, distance: 462.1
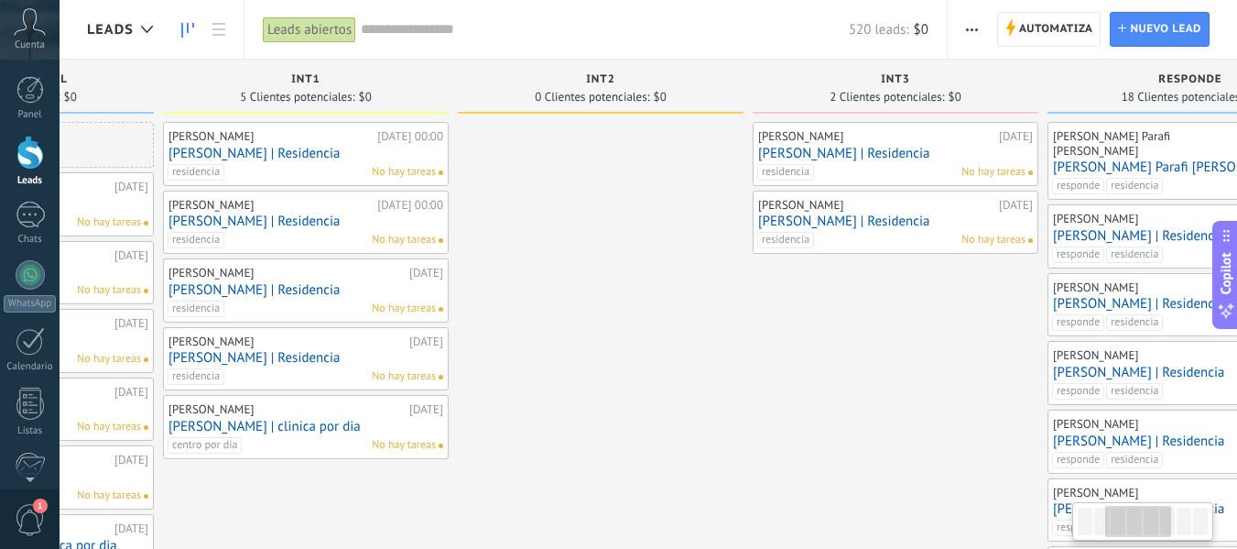
drag, startPoint x: 974, startPoint y: 245, endPoint x: 512, endPoint y: 291, distance: 464.0
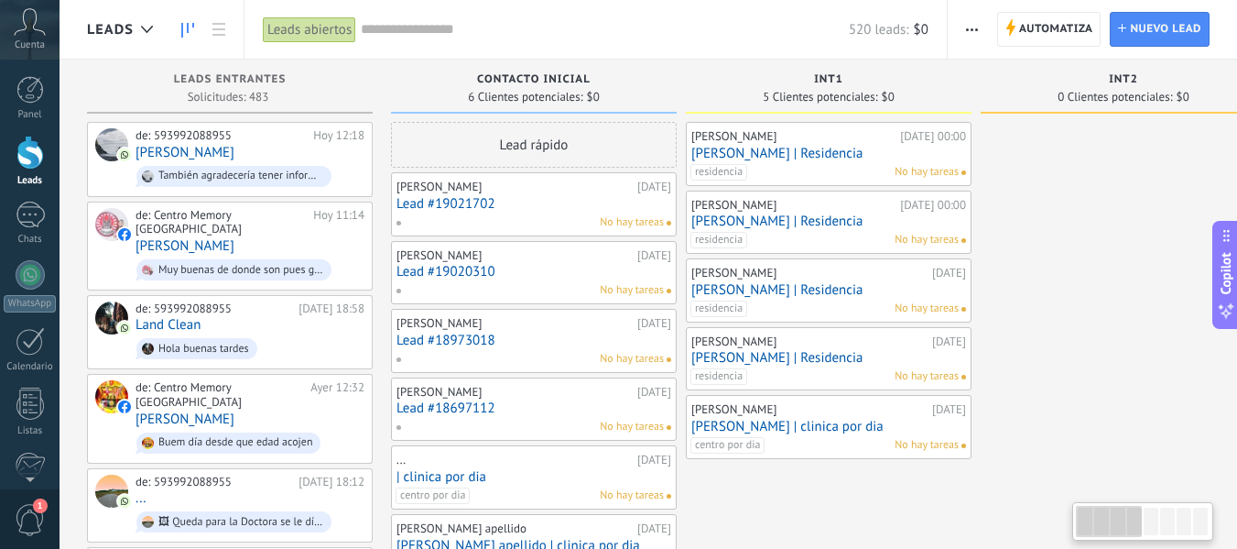
drag, startPoint x: 554, startPoint y: 284, endPoint x: 1119, endPoint y: 272, distance: 565.3
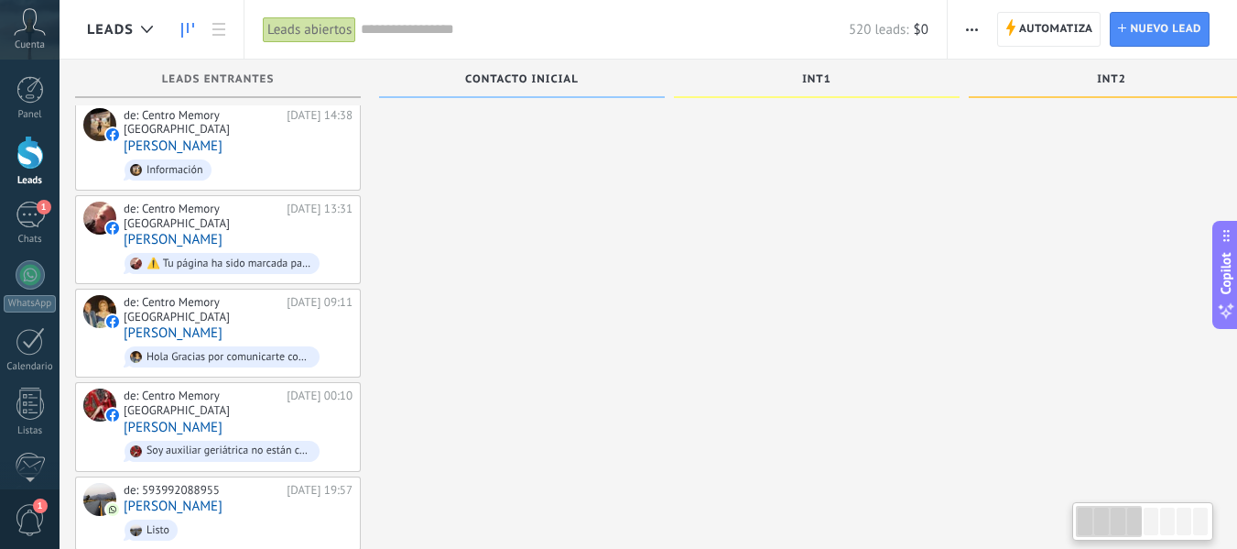
scroll to position [0, 4]
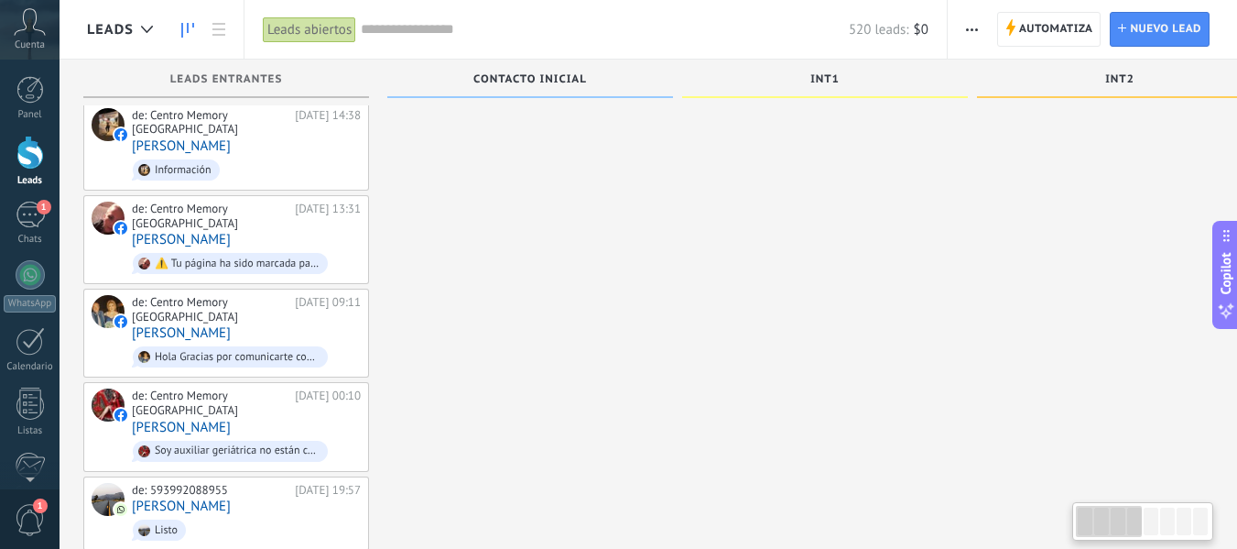
drag, startPoint x: 866, startPoint y: 245, endPoint x: 821, endPoint y: 297, distance: 68.2
click at [867, 538] on div "[PERSON_NAME][DATE] 00:00 [PERSON_NAME] | Residencia residencia No hay tareas […" at bounding box center [825, 106] width 286 height 2675
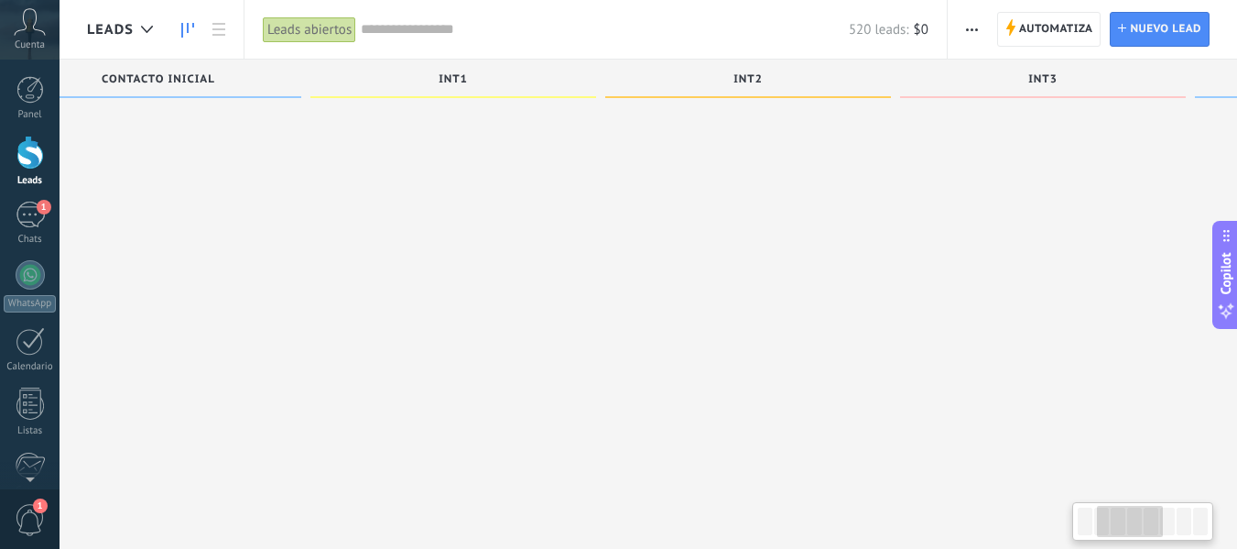
drag, startPoint x: 729, startPoint y: 275, endPoint x: 409, endPoint y: 262, distance: 320.8
click at [324, 278] on div "[PERSON_NAME][DATE] 00:00 [PERSON_NAME] | Residencia residencia No hay tareas […" at bounding box center [446, 106] width 286 height 2675
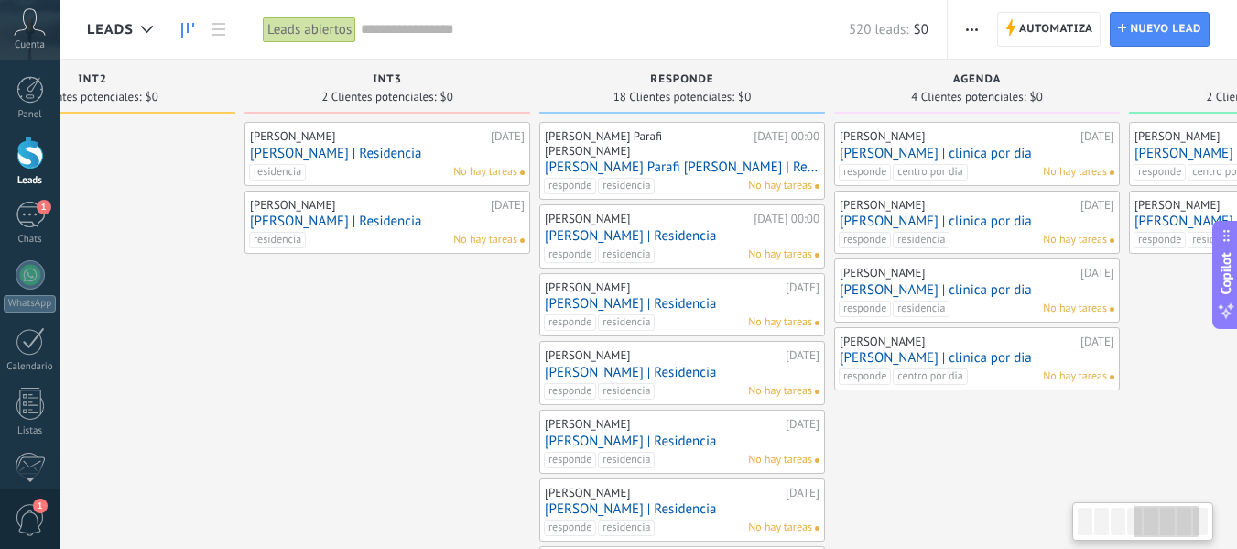
drag, startPoint x: 975, startPoint y: 340, endPoint x: 347, endPoint y: 354, distance: 627.6
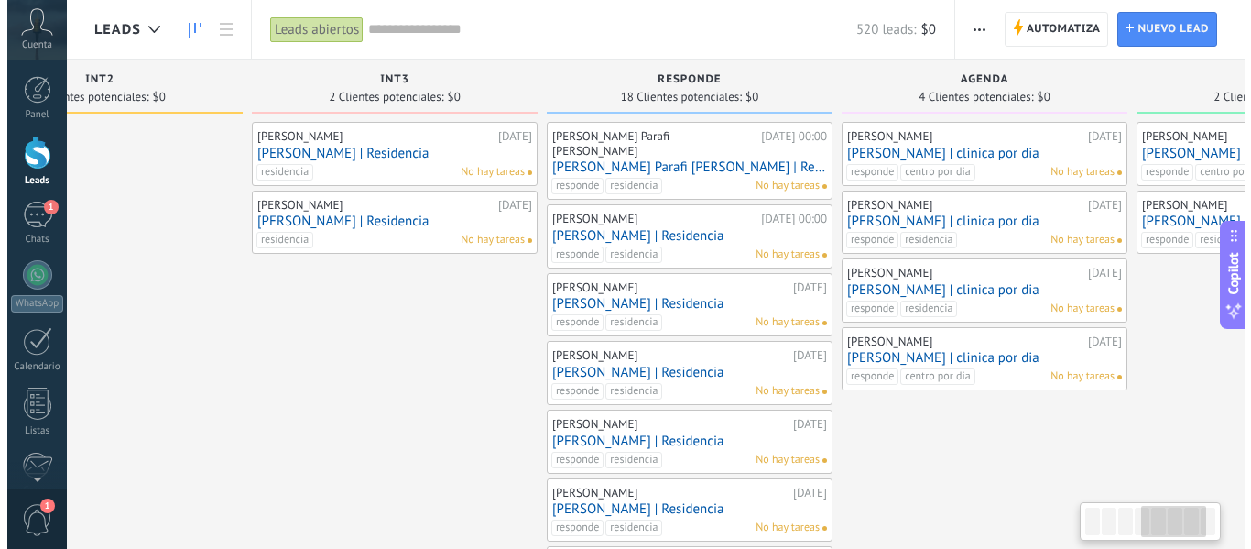
scroll to position [0, 1032]
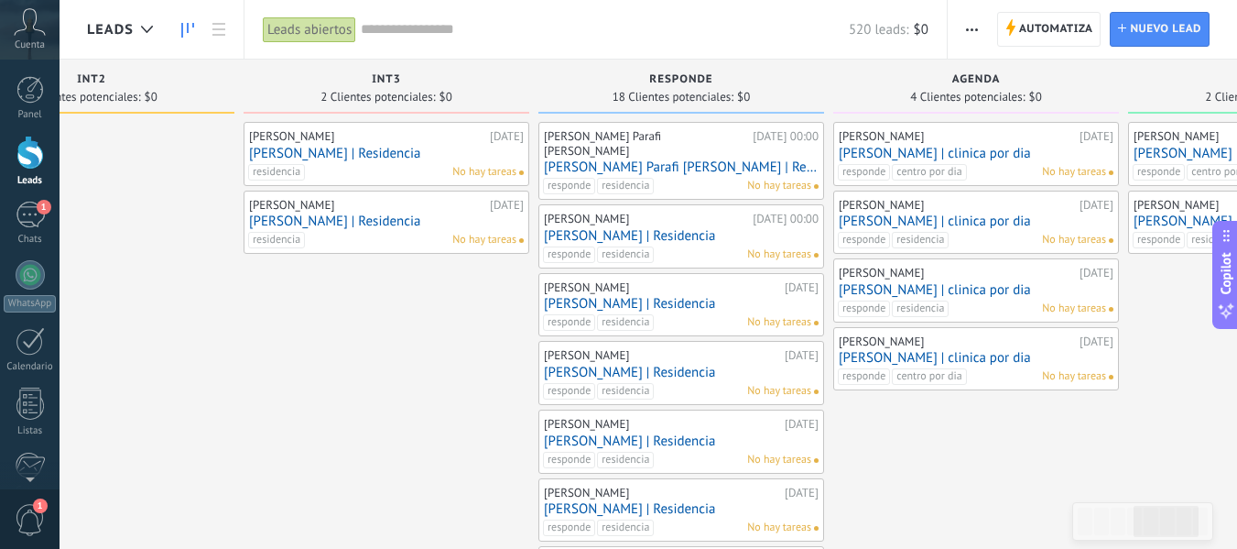
click at [681, 365] on link "[PERSON_NAME] | Residencia" at bounding box center [681, 373] width 275 height 16
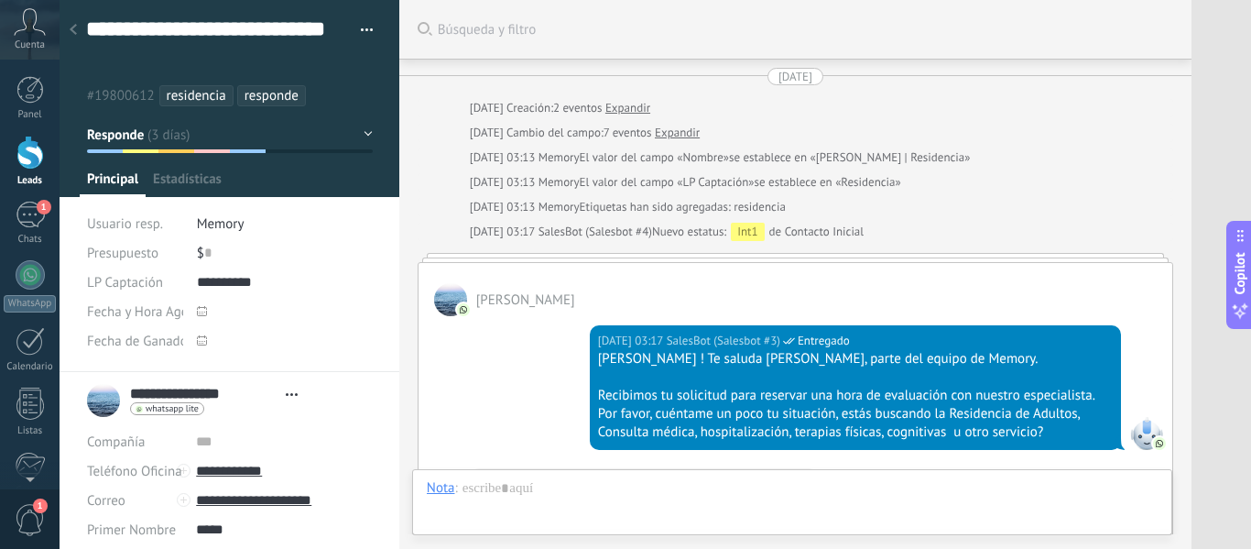
type textarea "**********"
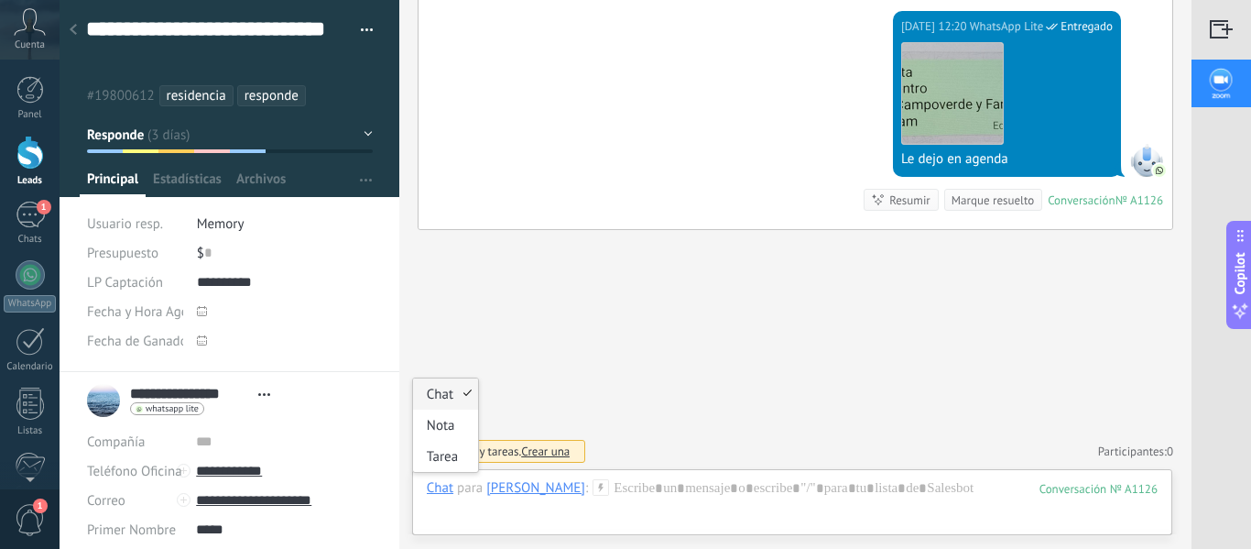
click at [440, 491] on div "Chat" at bounding box center [440, 487] width 27 height 16
click at [438, 421] on div "Nota" at bounding box center [445, 424] width 65 height 31
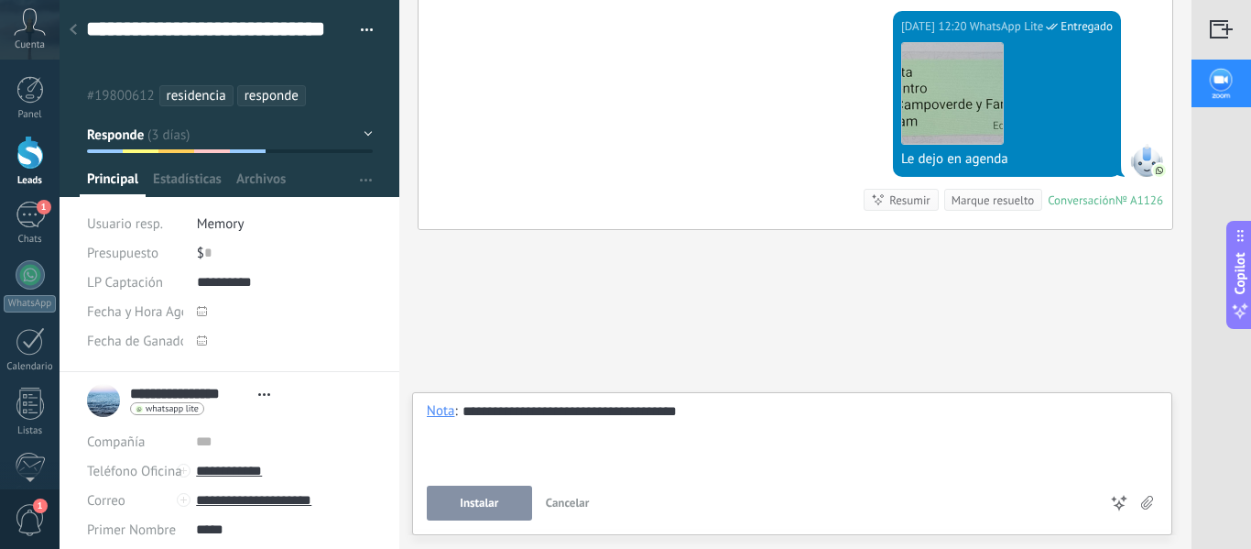
click at [706, 409] on div "**********" at bounding box center [792, 437] width 731 height 70
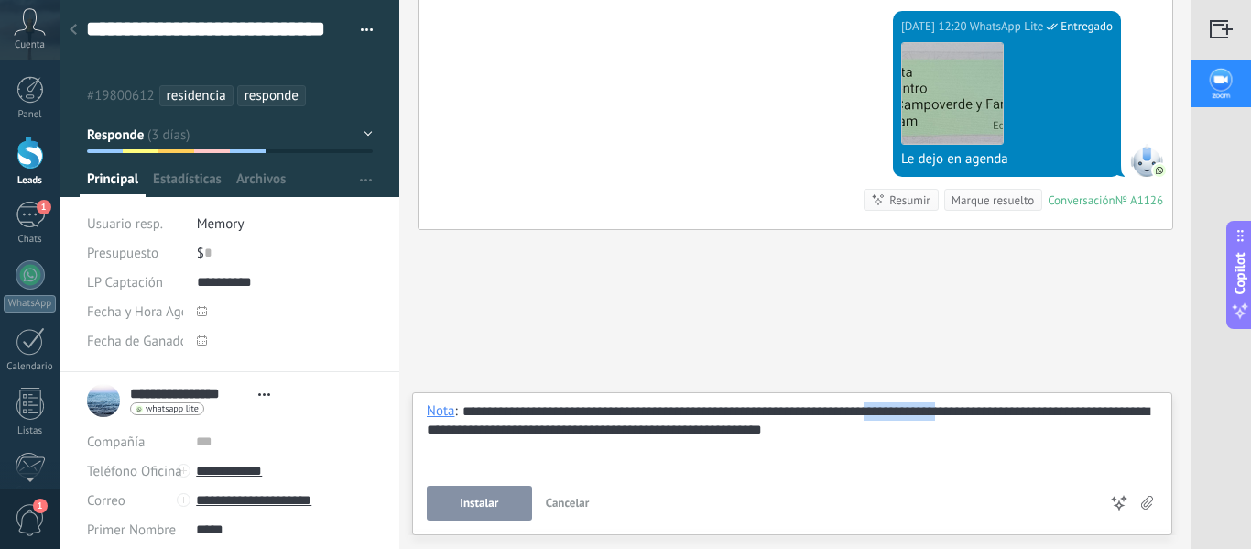
drag, startPoint x: 956, startPoint y: 411, endPoint x: 878, endPoint y: 418, distance: 78.1
click at [878, 418] on div "**********" at bounding box center [792, 437] width 731 height 70
drag, startPoint x: 1022, startPoint y: 415, endPoint x: 935, endPoint y: 420, distance: 87.1
click at [935, 420] on div "**********" at bounding box center [792, 437] width 731 height 70
click at [879, 417] on div "**********" at bounding box center [792, 437] width 731 height 70
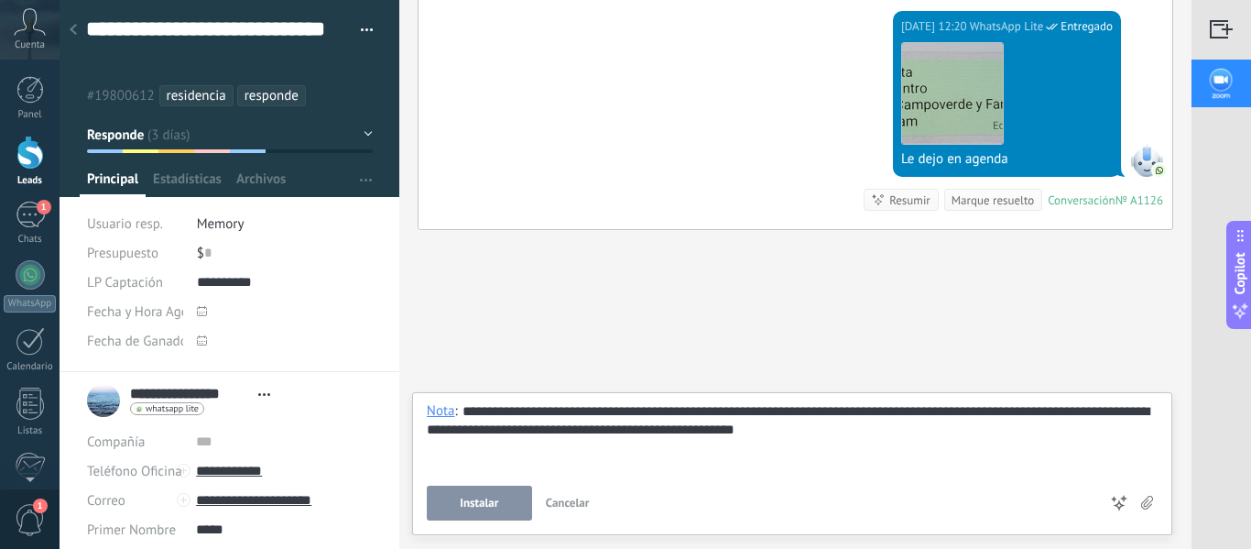
click at [475, 496] on span "Instalar" at bounding box center [479, 502] width 38 height 13
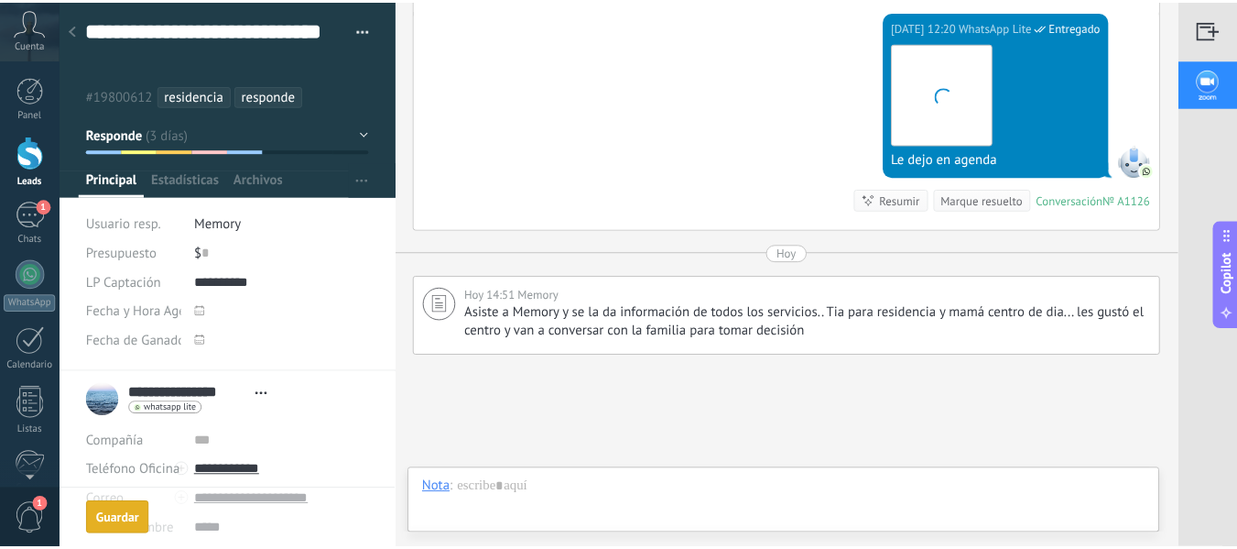
scroll to position [3525, 0]
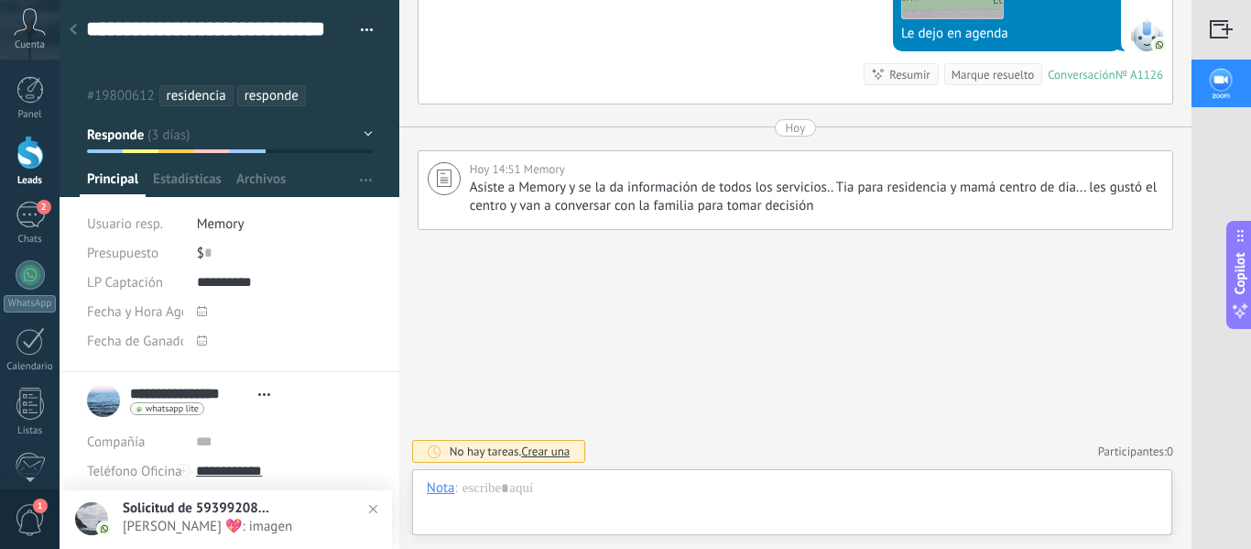
drag, startPoint x: 29, startPoint y: 144, endPoint x: 938, endPoint y: 179, distance: 909.3
click at [29, 144] on div at bounding box center [29, 153] width 27 height 34
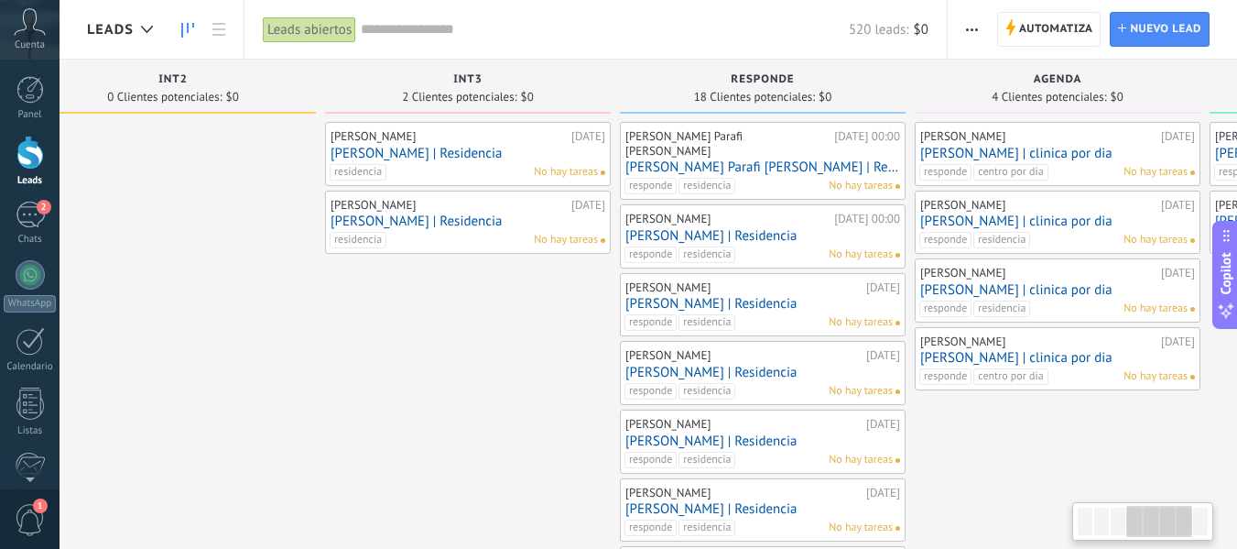
scroll to position [0, 965]
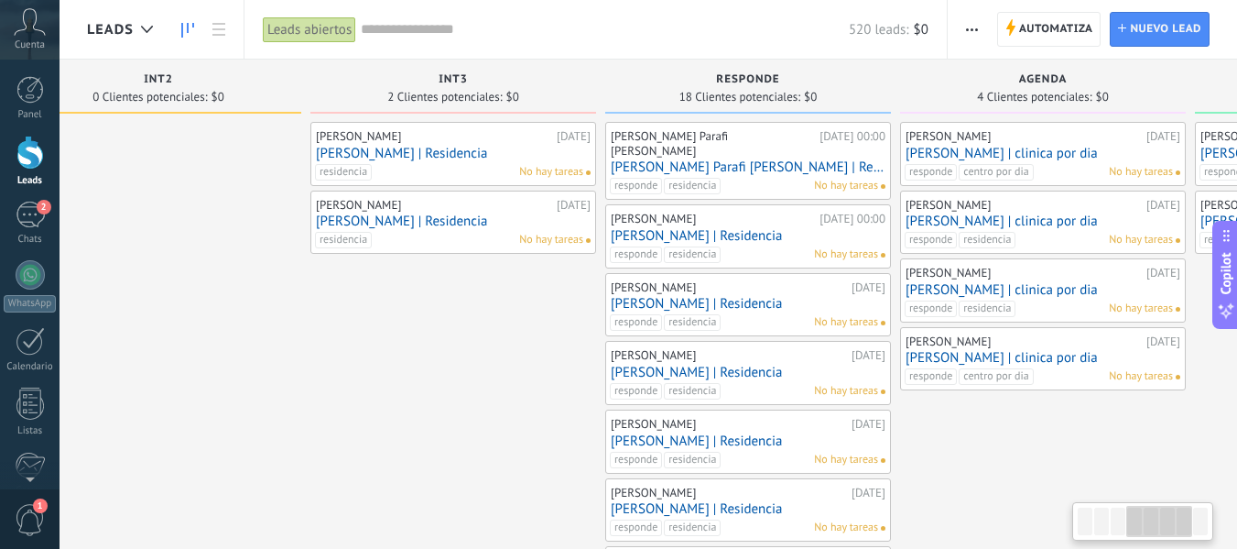
drag, startPoint x: 938, startPoint y: 311, endPoint x: 76, endPoint y: 279, distance: 862.5
click at [6, 281] on body ".abecls-1,.abecls-2{fill-rule:evenodd}.abecls-2{fill:#fff} .abhcls-1{fill:none}…" at bounding box center [618, 274] width 1237 height 549
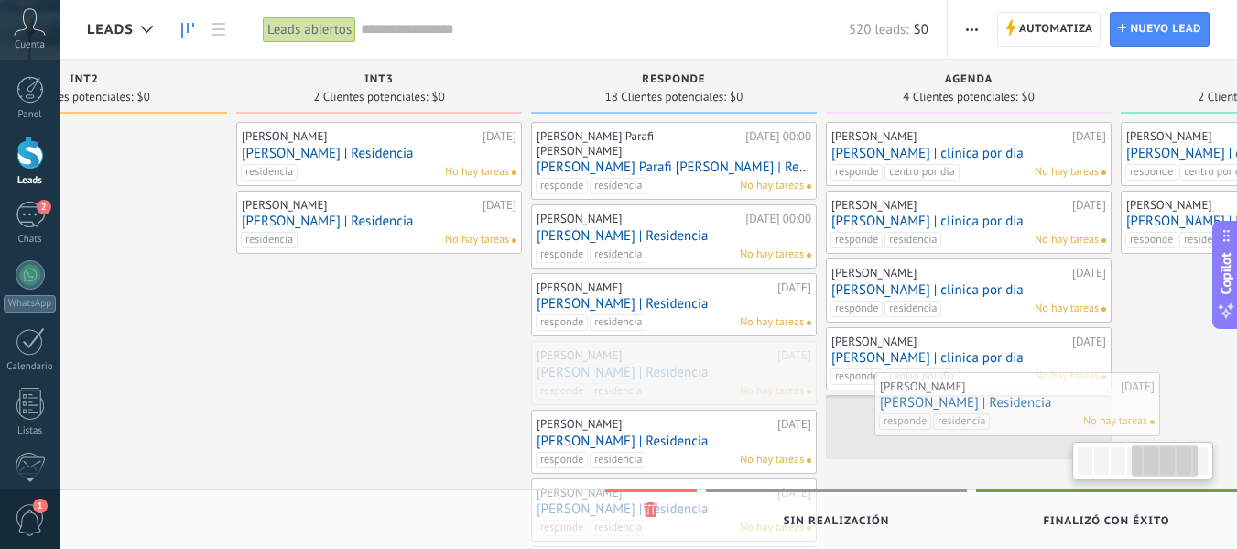
scroll to position [0, 1079]
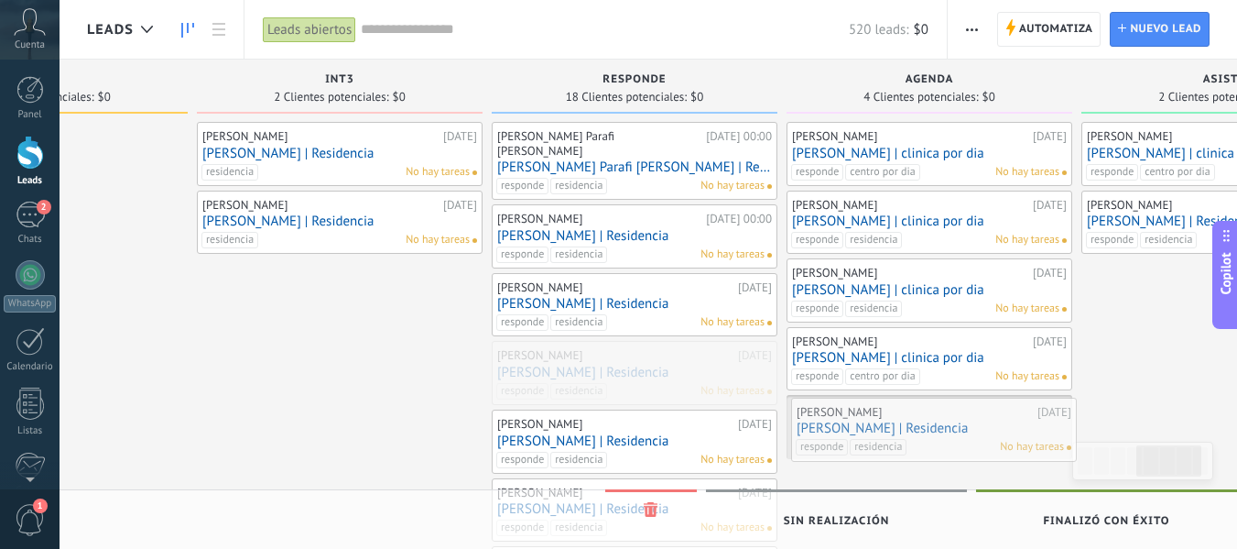
drag, startPoint x: 746, startPoint y: 362, endPoint x: 932, endPoint y: 432, distance: 198.9
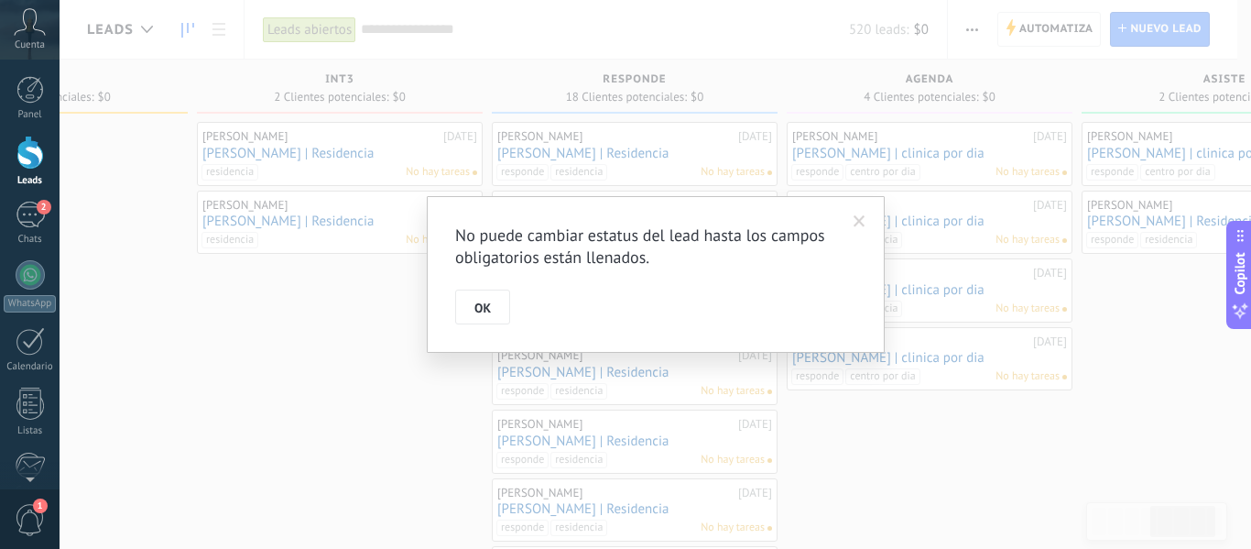
drag, startPoint x: 1043, startPoint y: 392, endPoint x: 980, endPoint y: 392, distance: 63.2
click at [980, 392] on div "No puede cambiar estatus del lead hasta los campos obligatorios están llenados.…" at bounding box center [656, 274] width 1192 height 549
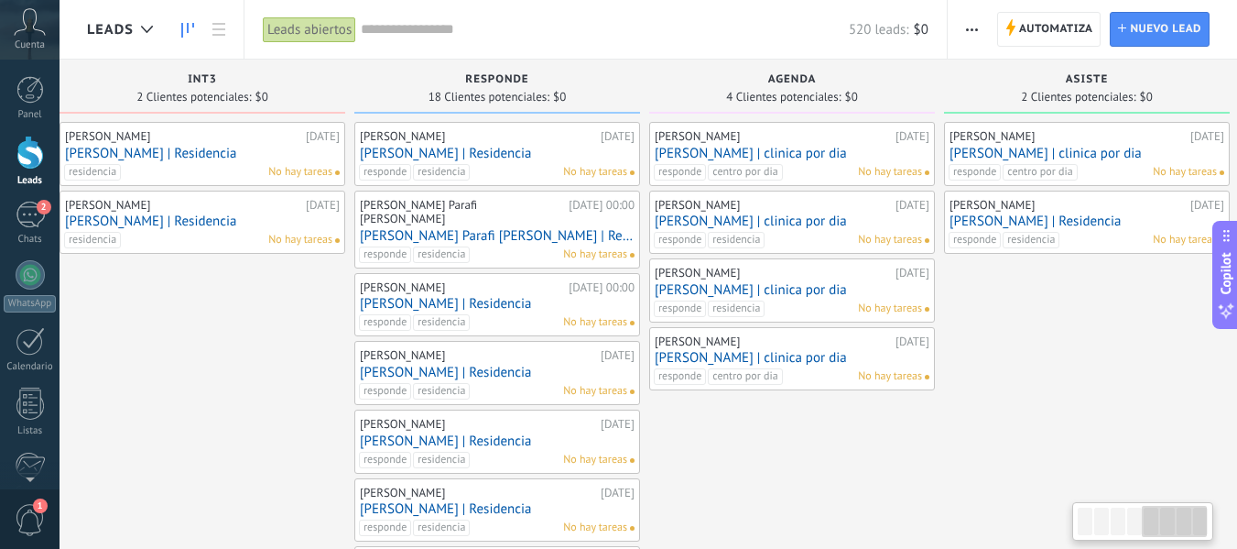
scroll to position [0, 1237]
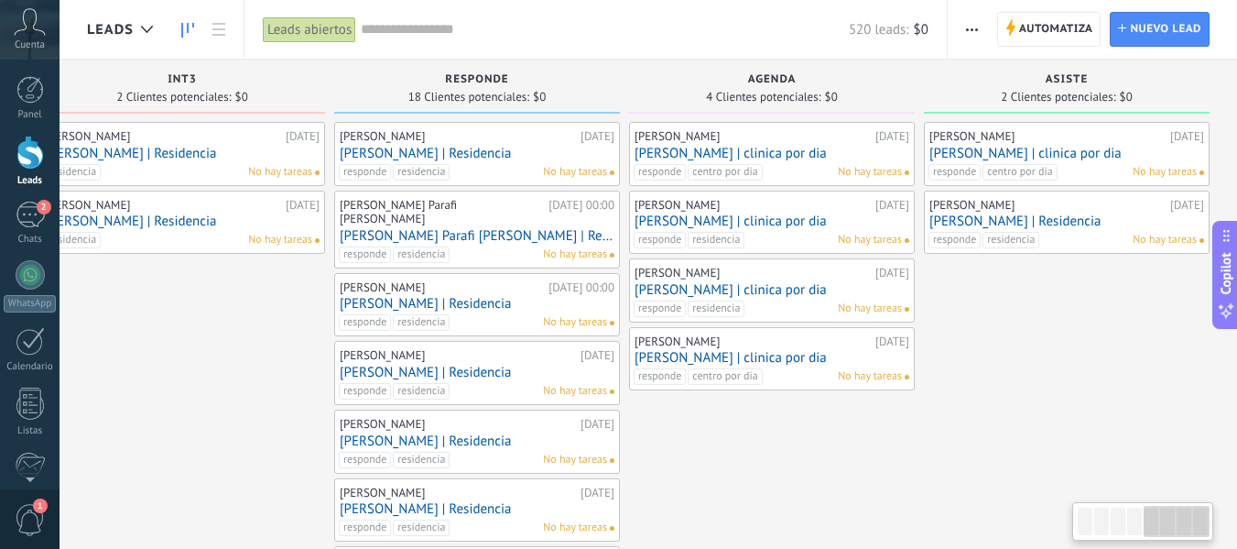
drag, startPoint x: 1014, startPoint y: 311, endPoint x: 881, endPoint y: 322, distance: 133.3
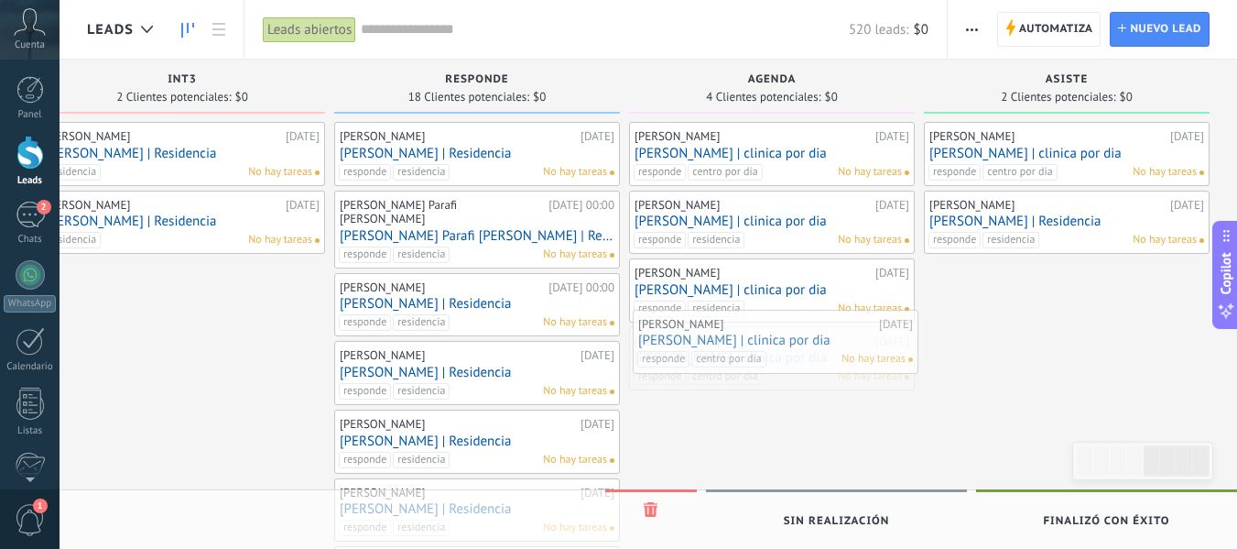
drag, startPoint x: 721, startPoint y: 357, endPoint x: 721, endPoint y: 340, distance: 17.4
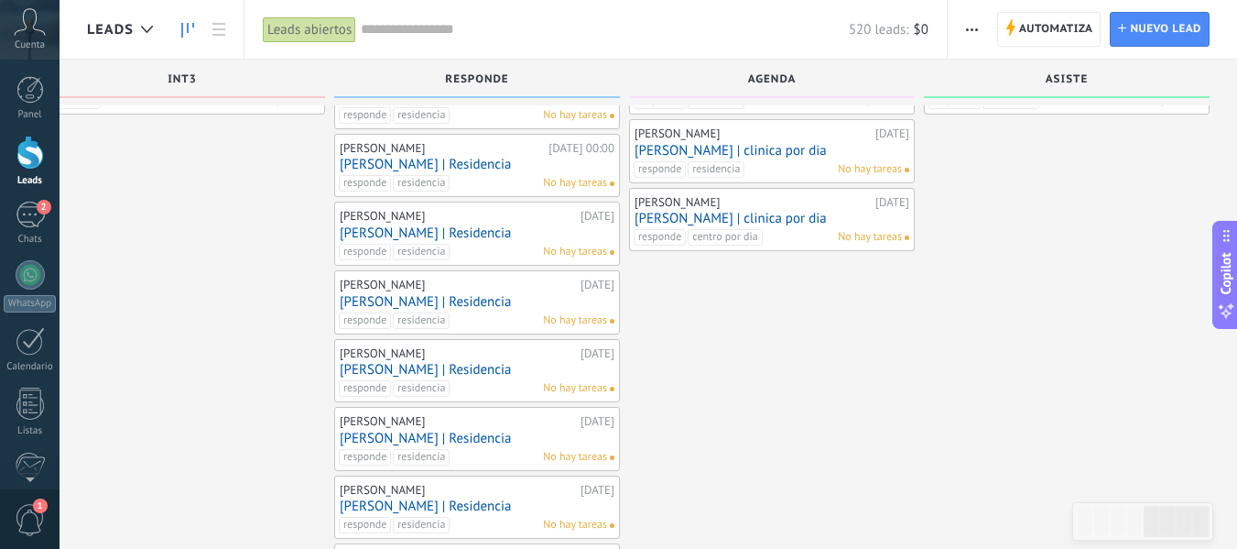
scroll to position [0, 0]
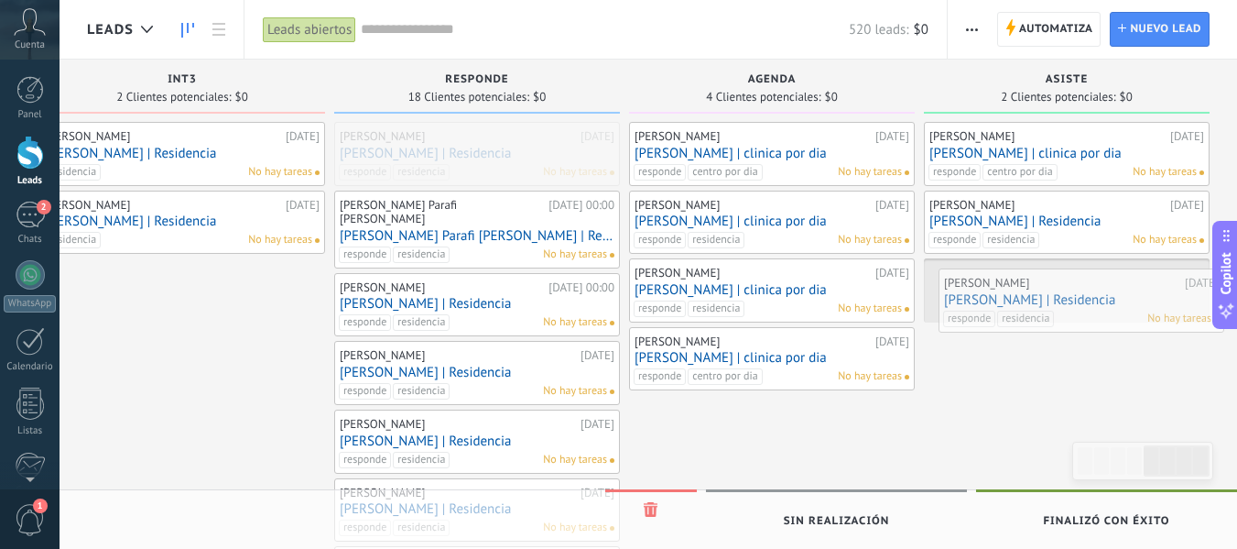
drag, startPoint x: 445, startPoint y: 143, endPoint x: 1050, endPoint y: 289, distance: 622.0
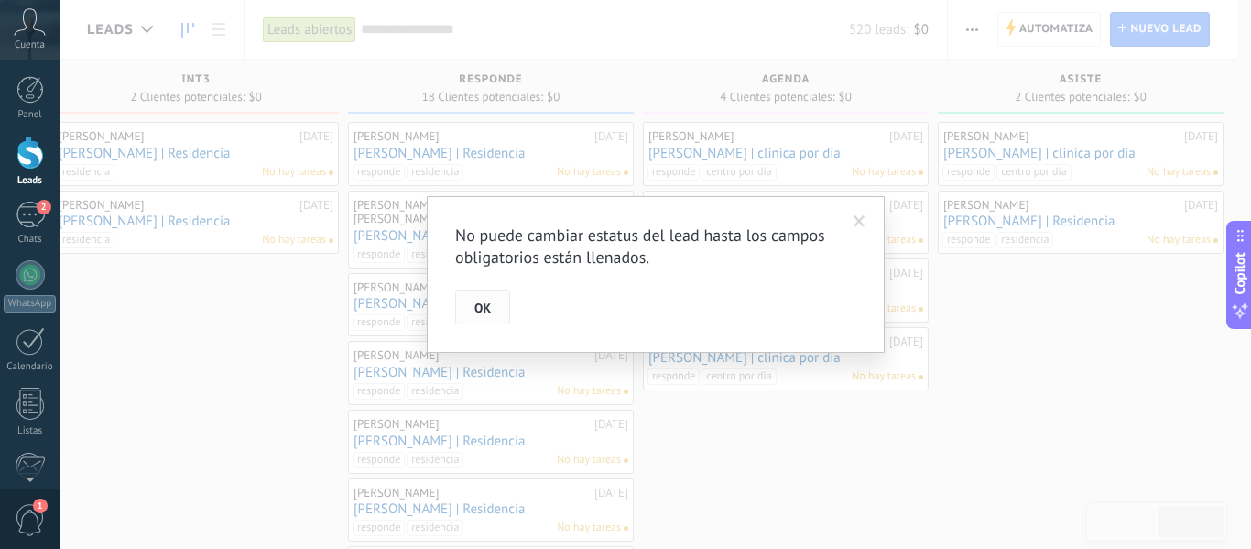
click at [479, 306] on span "OK" at bounding box center [482, 307] width 16 height 13
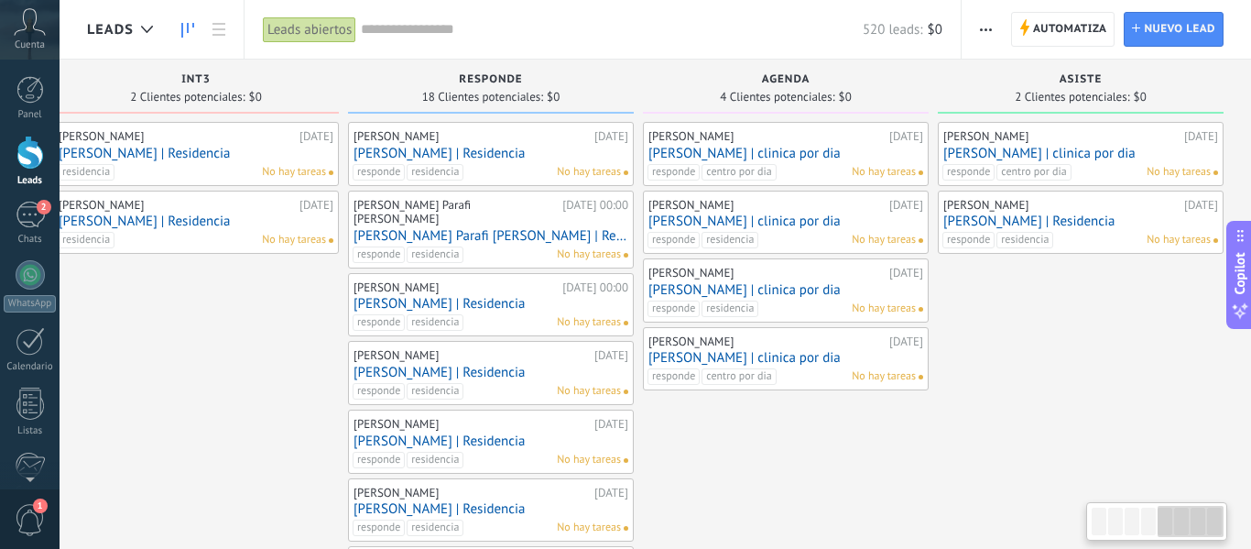
scroll to position [0, 1223]
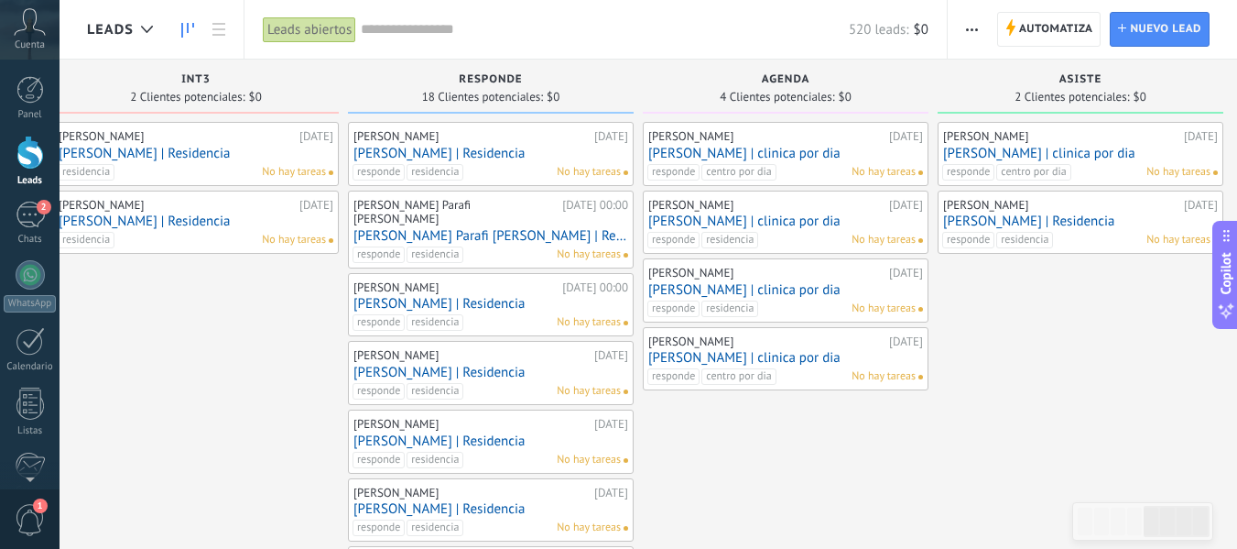
click at [486, 150] on link "[PERSON_NAME] | Residencia" at bounding box center [491, 154] width 275 height 16
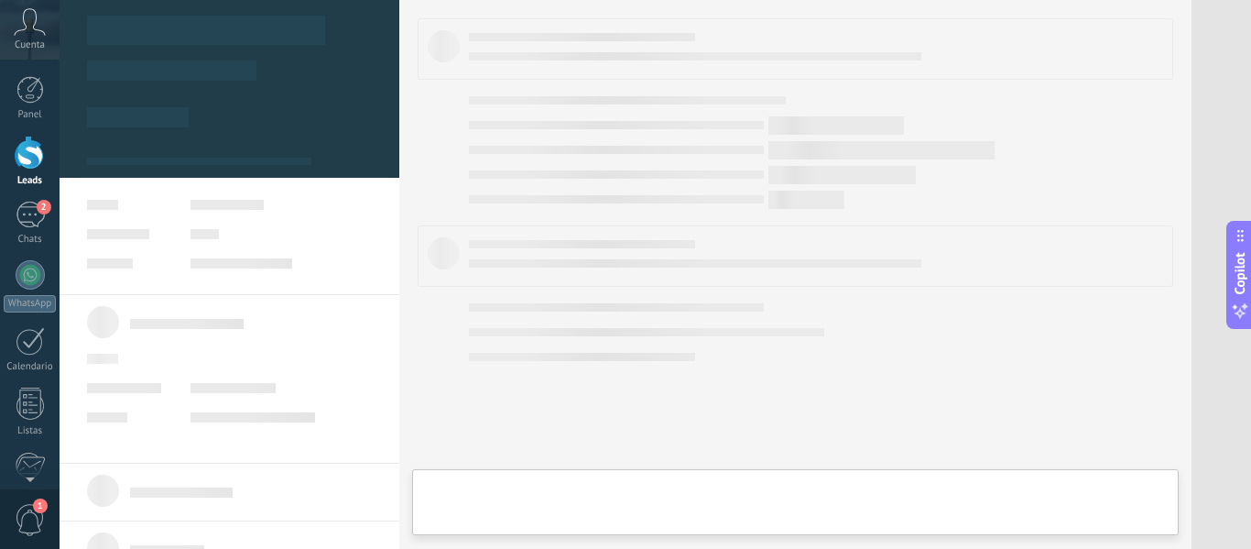
type textarea "**********"
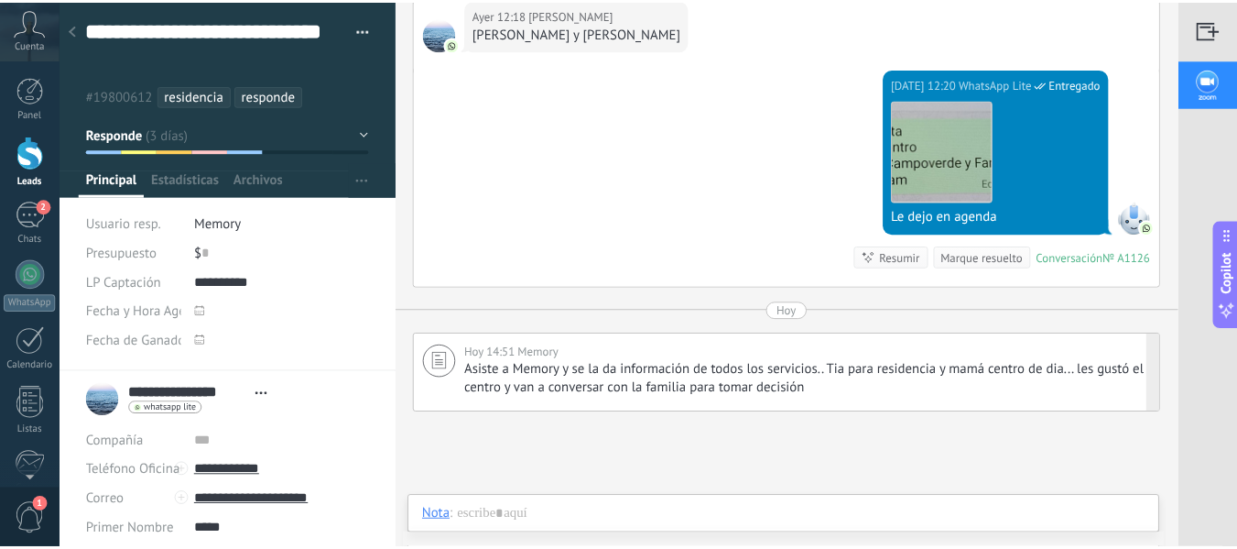
scroll to position [3525, 0]
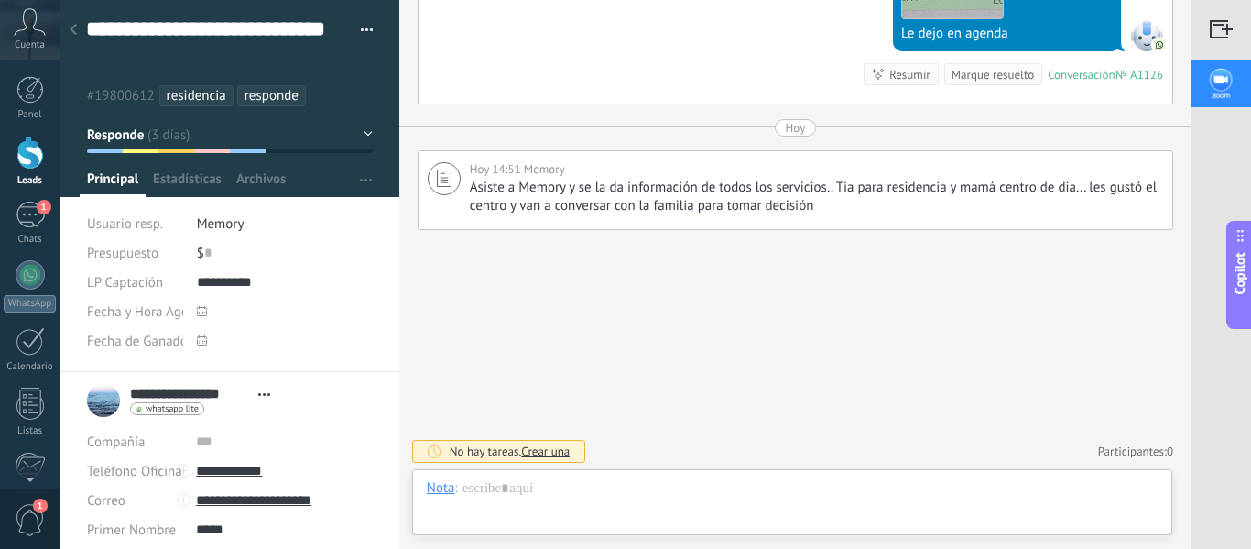
drag, startPoint x: 30, startPoint y: 153, endPoint x: 648, endPoint y: 180, distance: 618.0
click at [30, 153] on div at bounding box center [29, 153] width 27 height 34
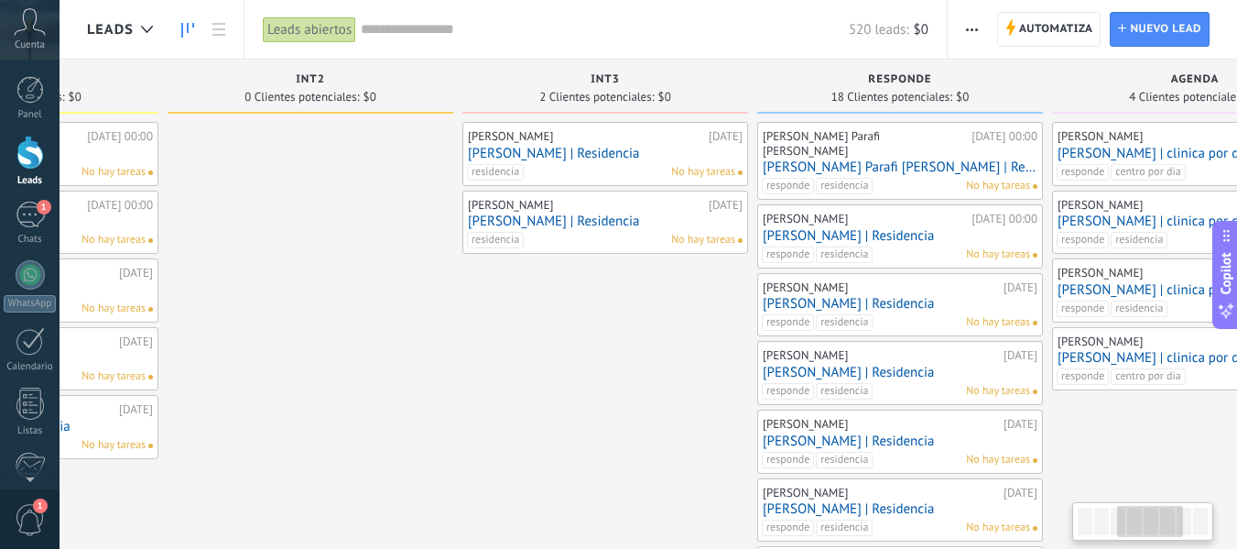
drag, startPoint x: 953, startPoint y: 293, endPoint x: 262, endPoint y: 285, distance: 690.7
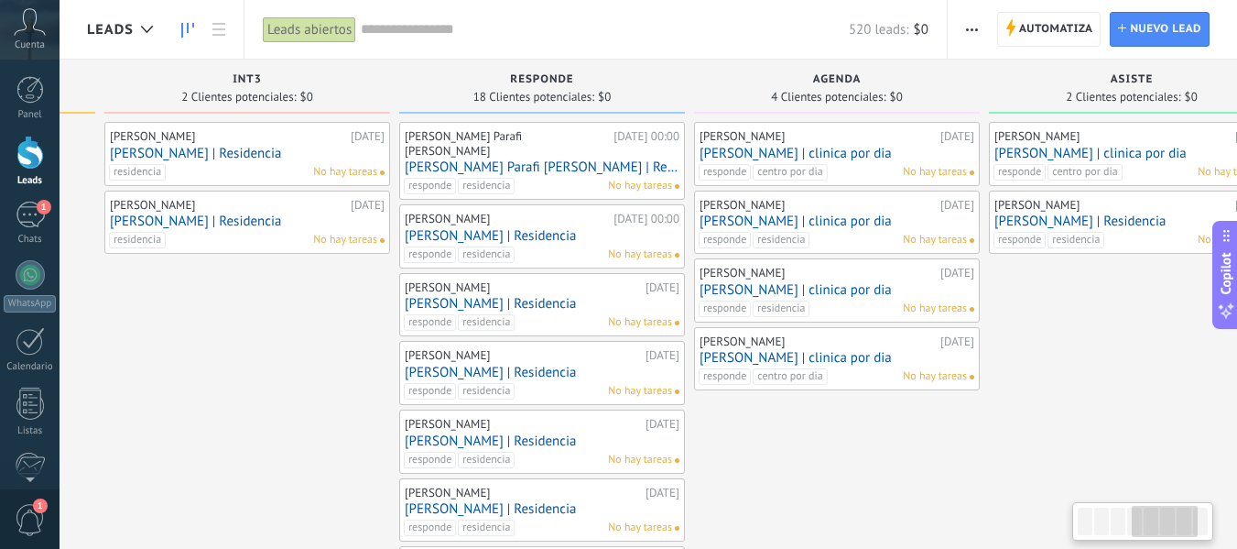
scroll to position [0, 1237]
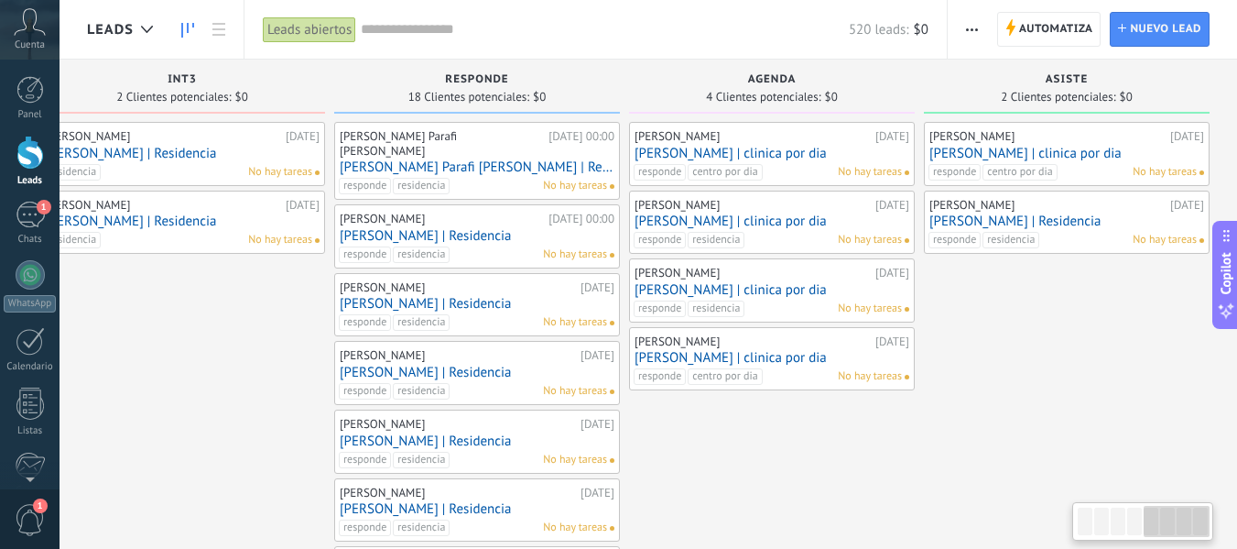
drag, startPoint x: 978, startPoint y: 417, endPoint x: 469, endPoint y: 403, distance: 509.5
drag, startPoint x: 1008, startPoint y: 375, endPoint x: 899, endPoint y: 370, distance: 109.1
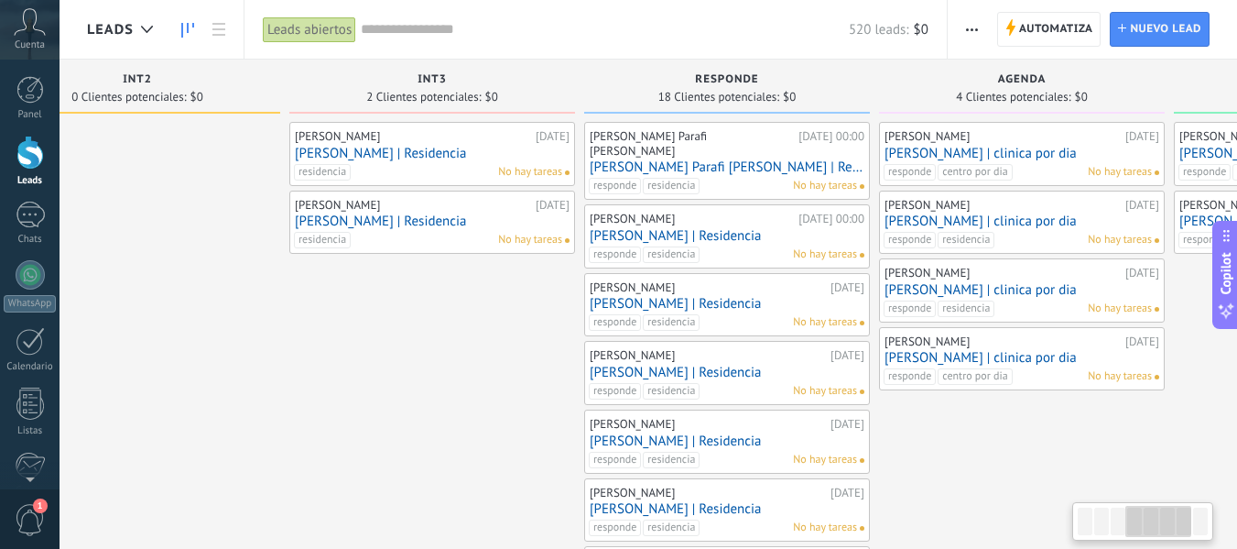
scroll to position [0, 714]
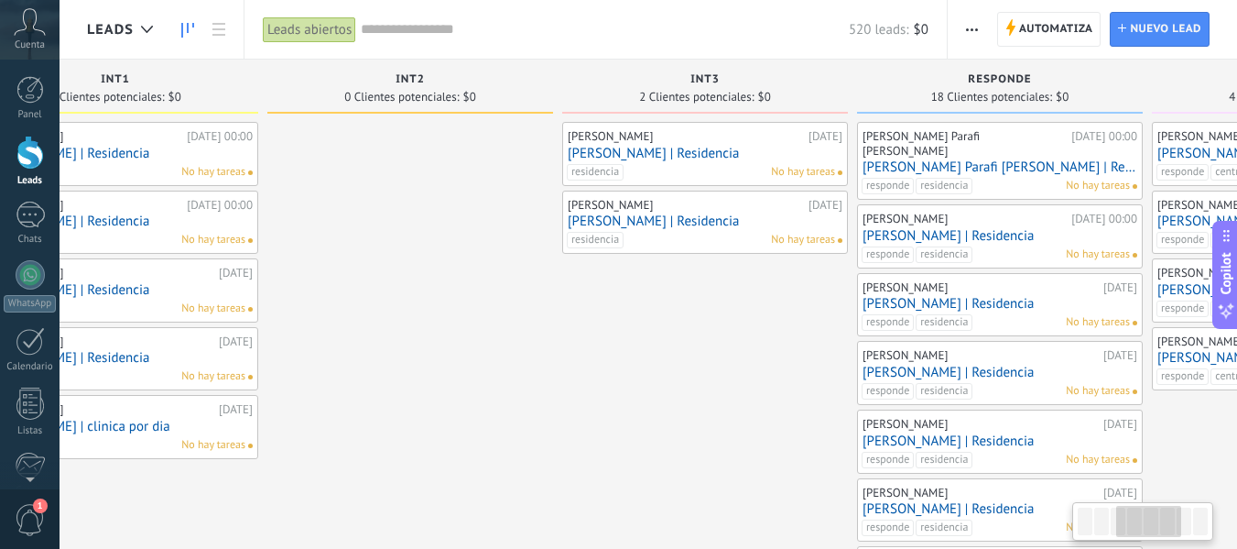
drag, startPoint x: 692, startPoint y: 433, endPoint x: 1250, endPoint y: 393, distance: 559.3
click at [1237, 393] on html ".abecls-1,.abecls-2{fill-rule:evenodd}.abecls-2{fill:#fff} .abhcls-1{fill:none}…" at bounding box center [618, 274] width 1237 height 549
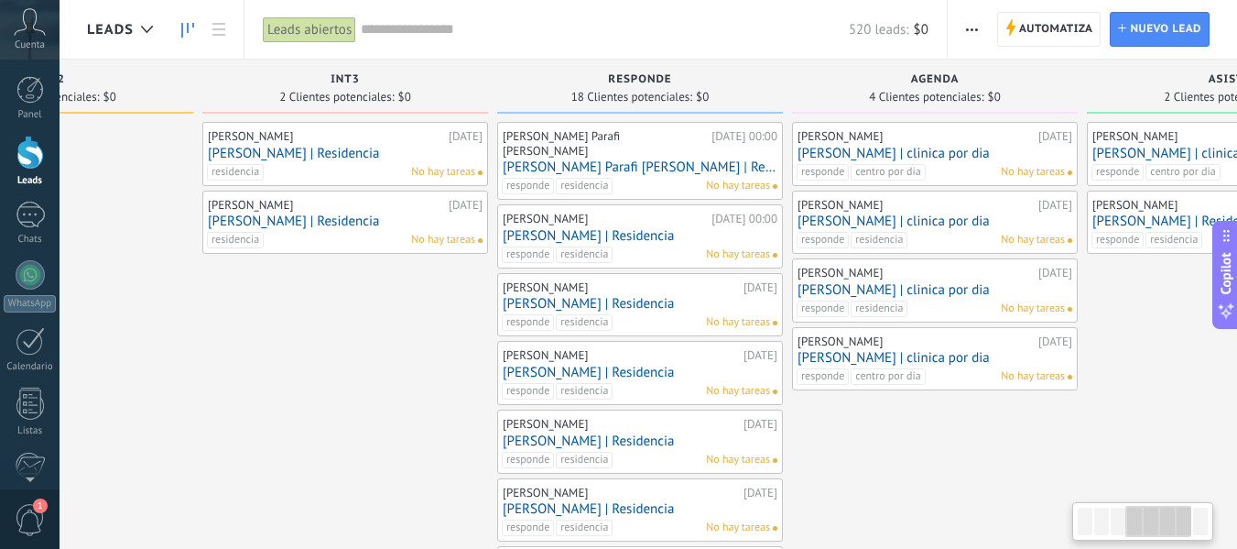
drag, startPoint x: 508, startPoint y: 361, endPoint x: 371, endPoint y: 343, distance: 138.5
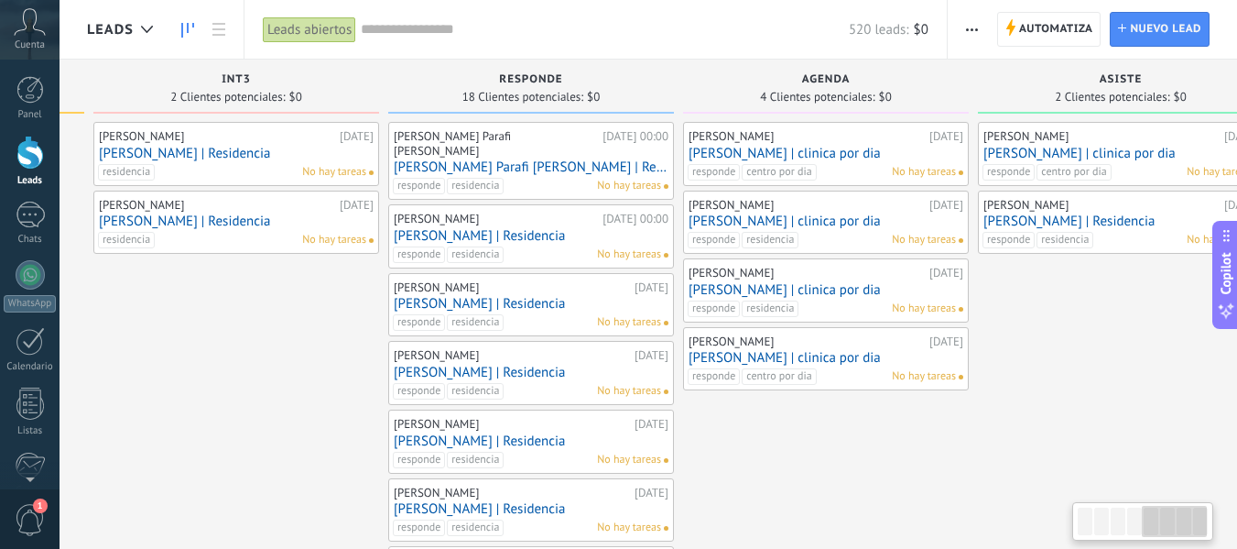
scroll to position [0, 1237]
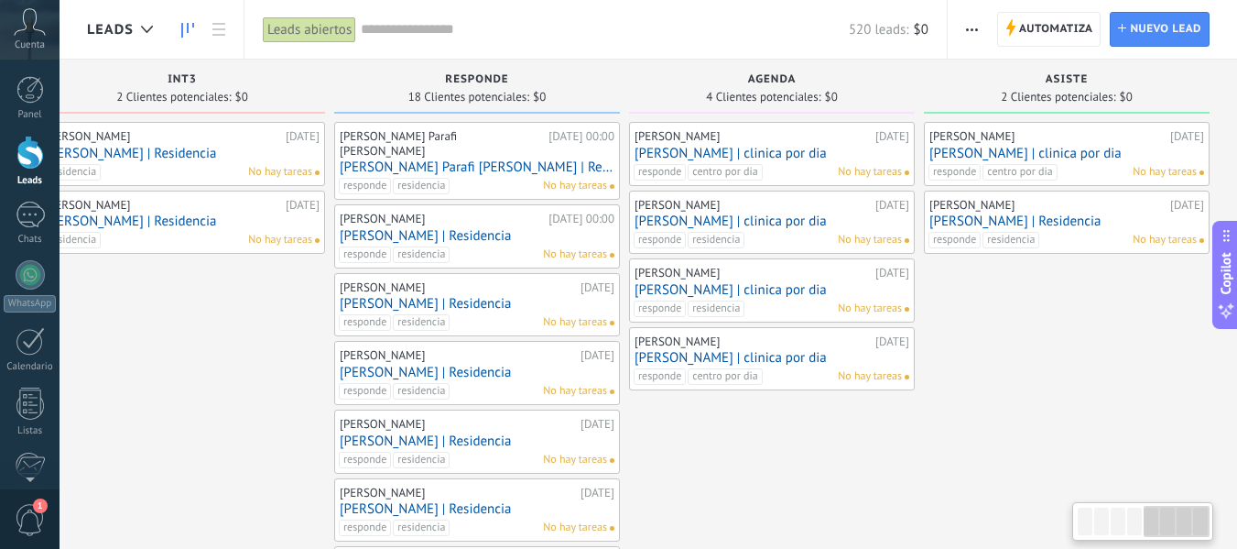
drag, startPoint x: 1070, startPoint y: 358, endPoint x: 816, endPoint y: 381, distance: 254.7
drag, startPoint x: 857, startPoint y: 380, endPoint x: 638, endPoint y: 411, distance: 221.1
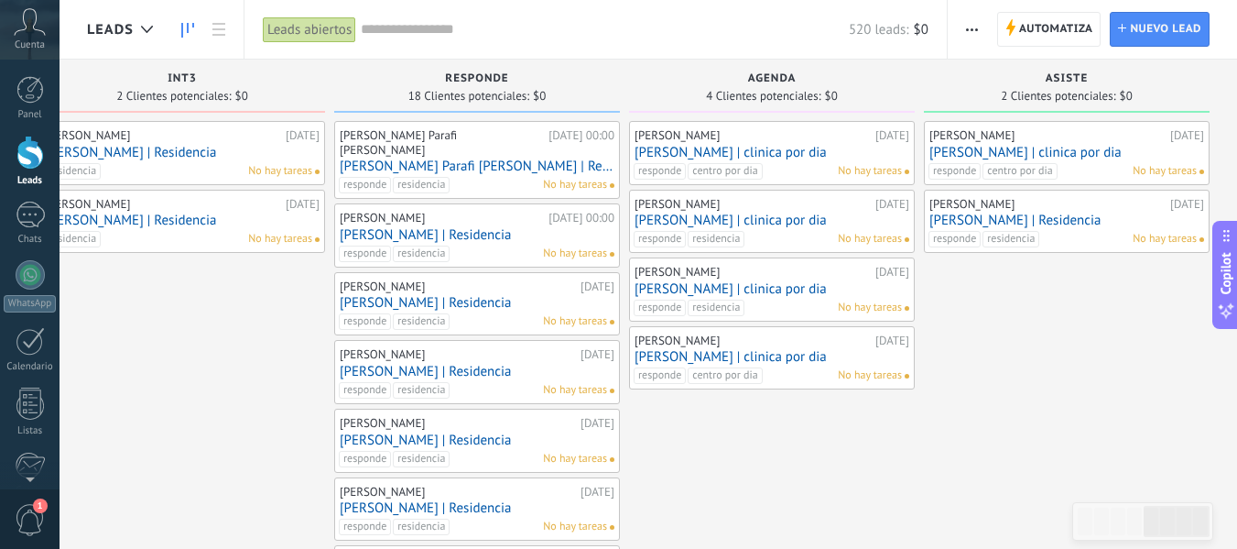
scroll to position [0, 0]
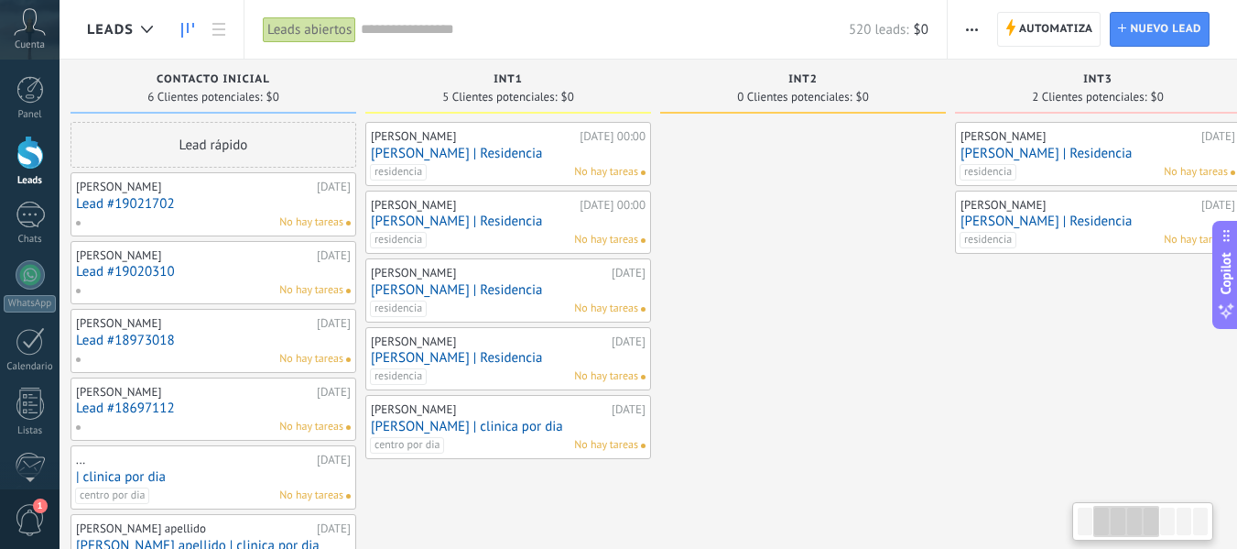
drag, startPoint x: 174, startPoint y: 437, endPoint x: 1096, endPoint y: 373, distance: 924.6
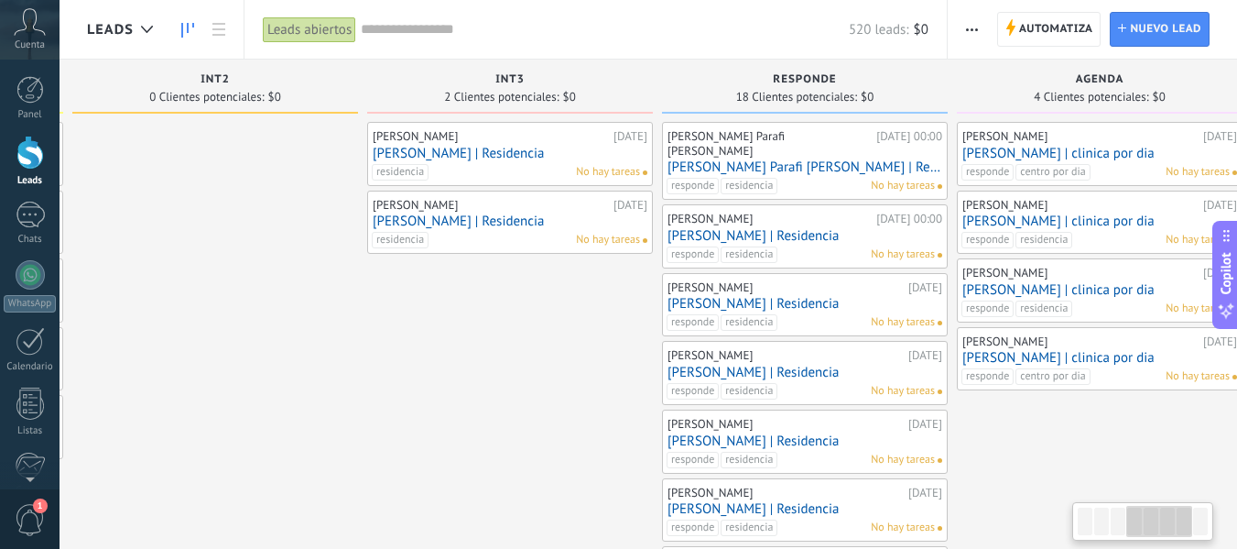
drag, startPoint x: 865, startPoint y: 315, endPoint x: 402, endPoint y: 326, distance: 462.7
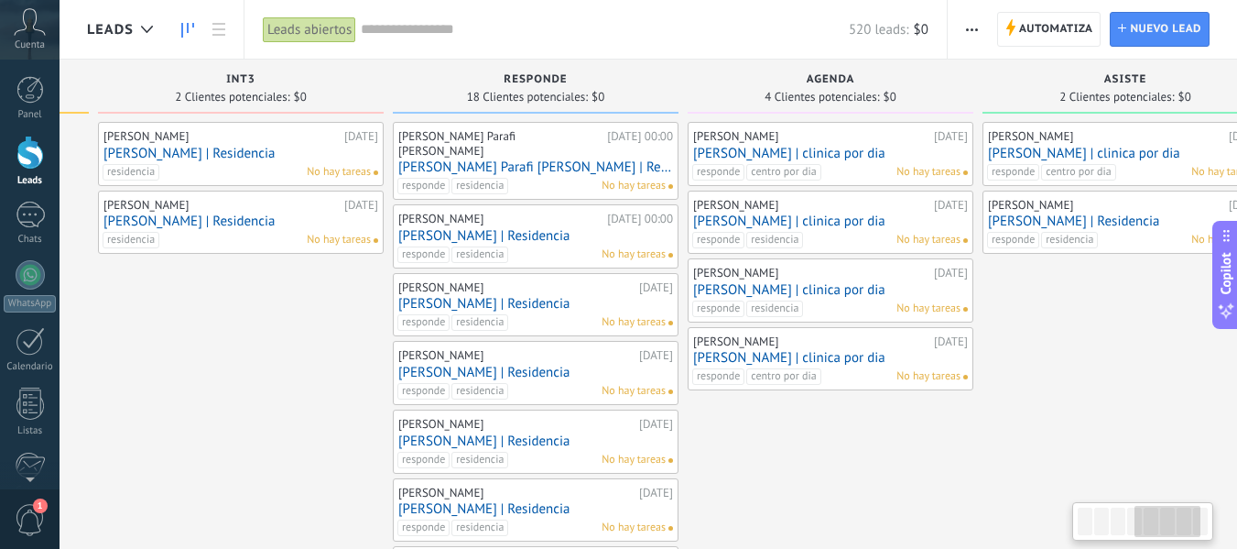
scroll to position [0, 1237]
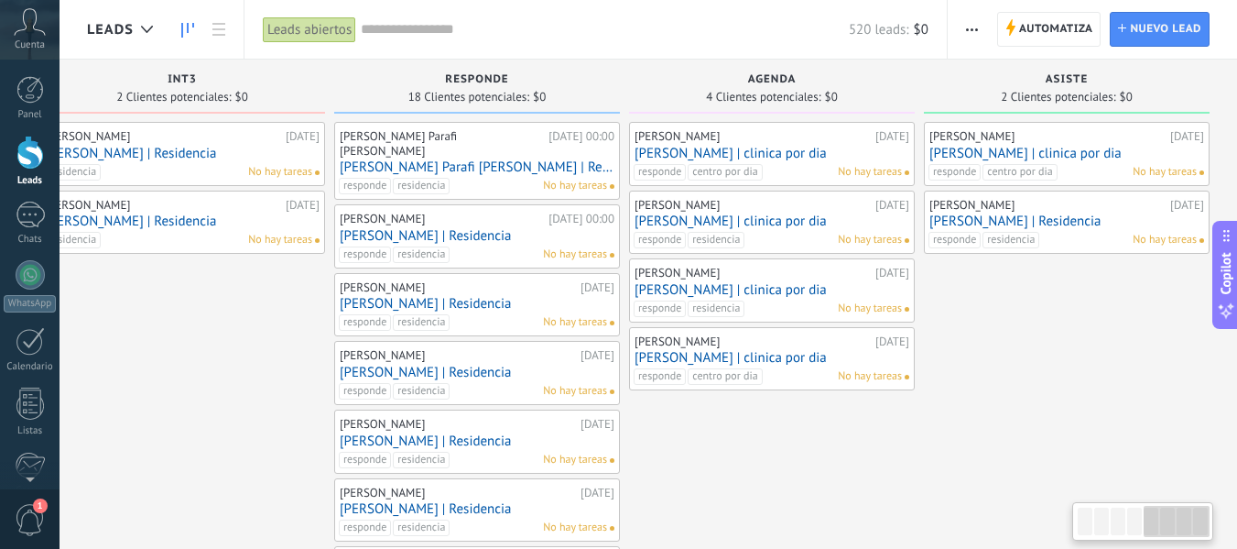
drag, startPoint x: 1030, startPoint y: 434, endPoint x: 565, endPoint y: 441, distance: 465.4
drag, startPoint x: 1026, startPoint y: 368, endPoint x: 604, endPoint y: 368, distance: 422.3
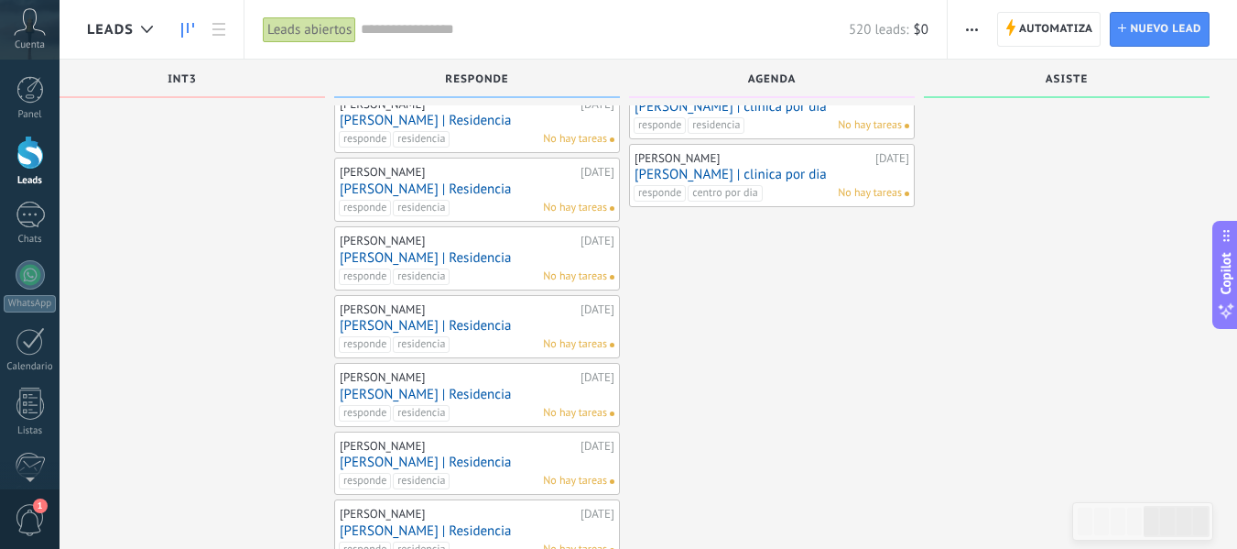
scroll to position [0, 0]
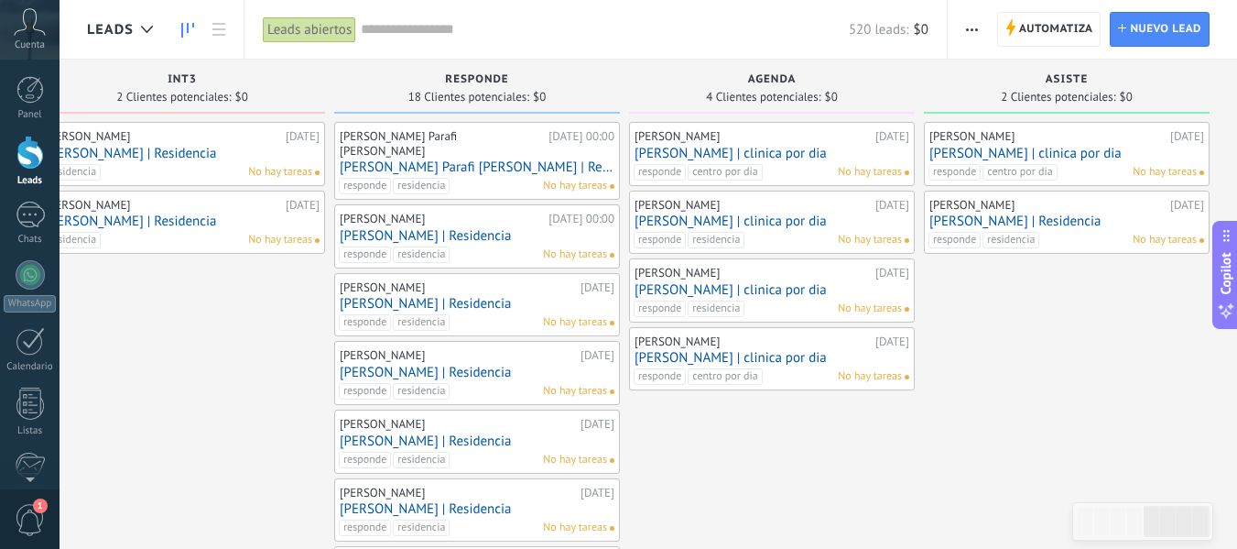
drag, startPoint x: 1006, startPoint y: 292, endPoint x: 890, endPoint y: 327, distance: 120.5
drag, startPoint x: 1112, startPoint y: 418, endPoint x: 841, endPoint y: 488, distance: 280.1
